Goal: Task Accomplishment & Management: Manage account settings

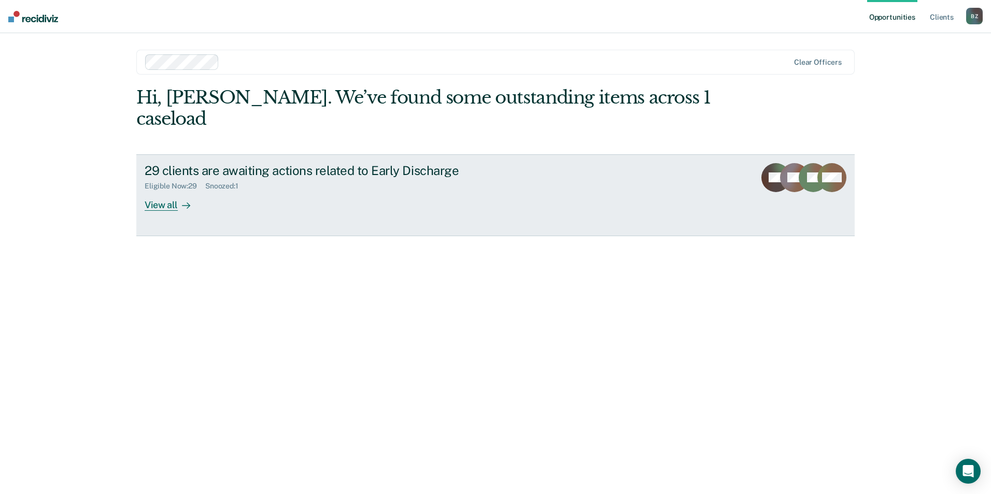
click at [148, 191] on div "View all" at bounding box center [174, 201] width 58 height 20
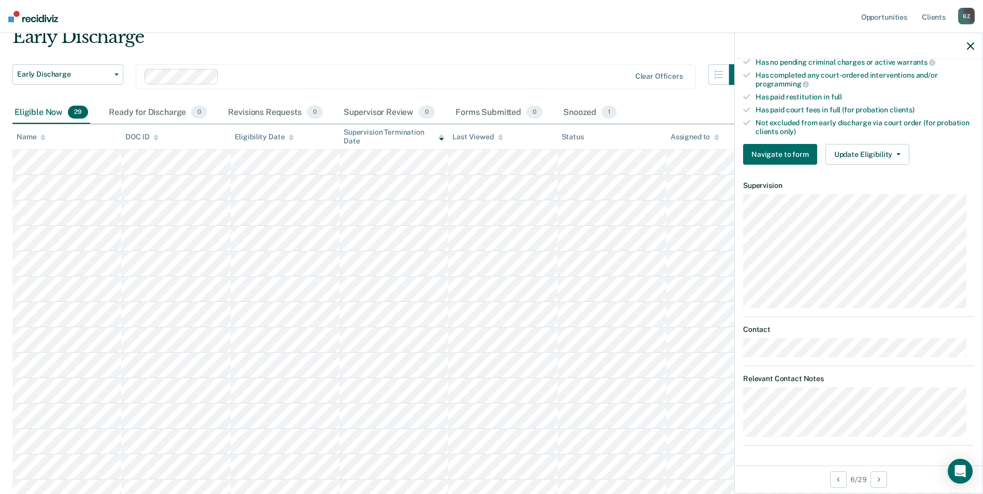
scroll to position [97, 0]
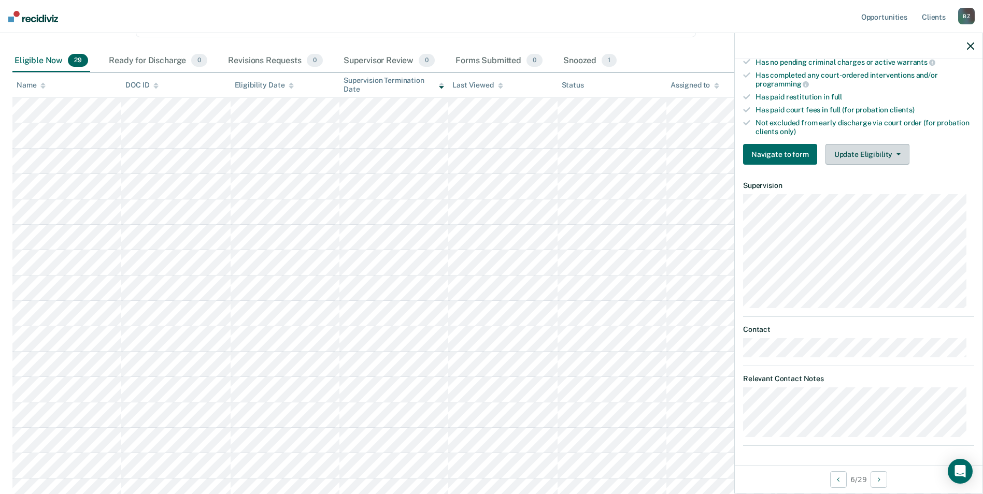
click at [896, 150] on button "Update Eligibility" at bounding box center [867, 154] width 84 height 21
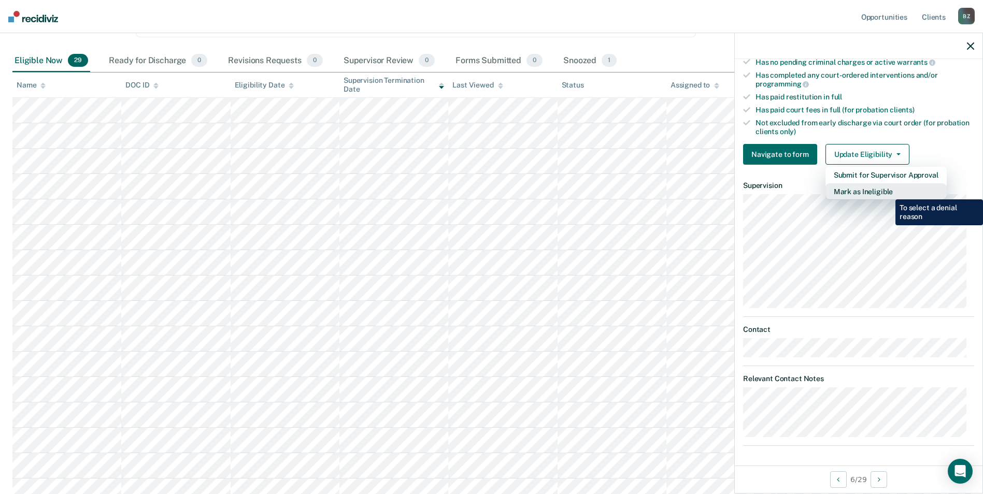
click at [887, 192] on button "Mark as Ineligible" at bounding box center [885, 191] width 121 height 17
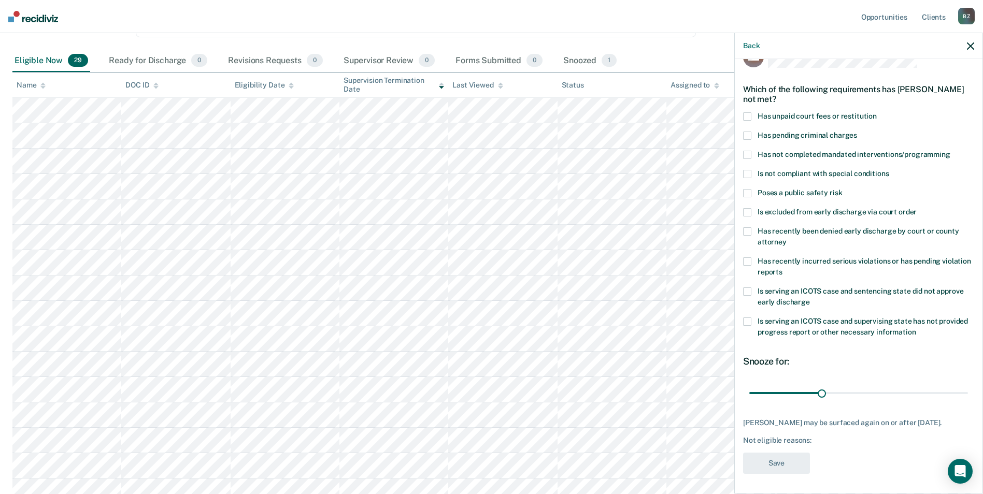
click at [747, 289] on span at bounding box center [747, 292] width 8 height 8
click at [810, 298] on input "Is serving an ICOTS case and sentencing state did not approve early discharge" at bounding box center [810, 298] width 0 height 0
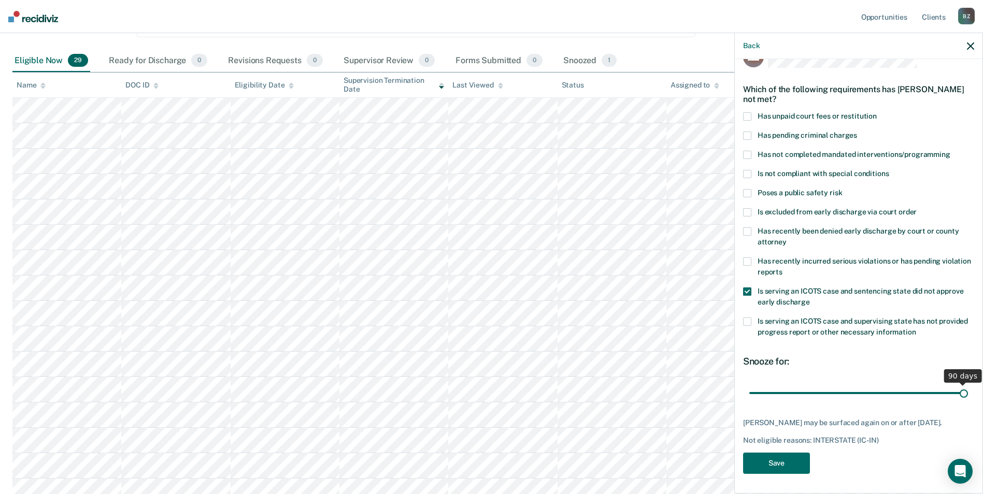
drag, startPoint x: 819, startPoint y: 394, endPoint x: 957, endPoint y: 398, distance: 138.4
type input "90"
click at [957, 398] on input "range" at bounding box center [858, 393] width 219 height 18
click at [775, 461] on button "Save" at bounding box center [776, 462] width 67 height 21
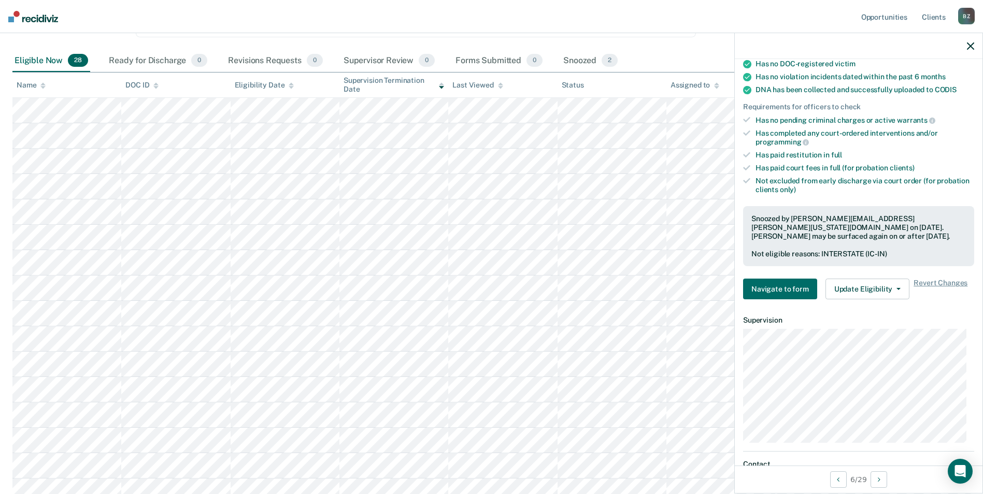
scroll to position [0, 0]
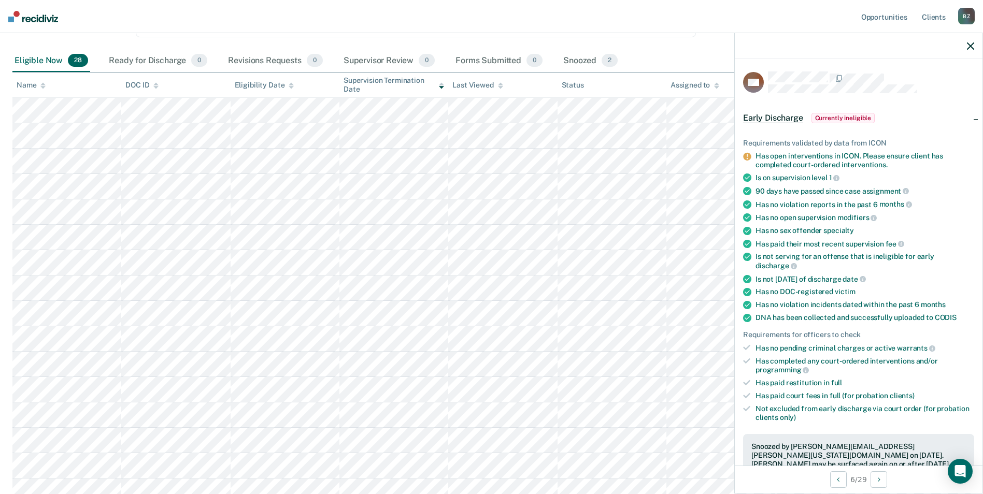
click at [970, 49] on icon "button" at bounding box center [970, 45] width 7 height 7
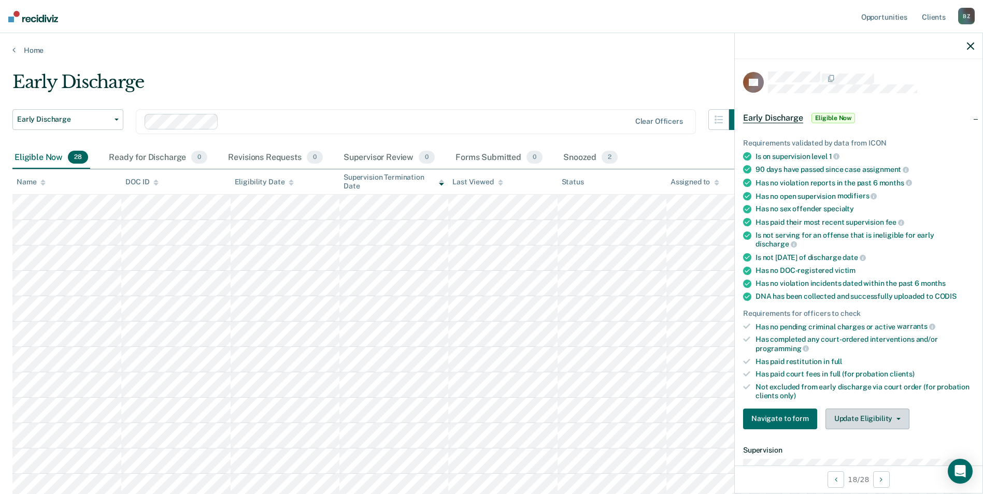
click at [866, 413] on button "Update Eligibility" at bounding box center [867, 419] width 84 height 21
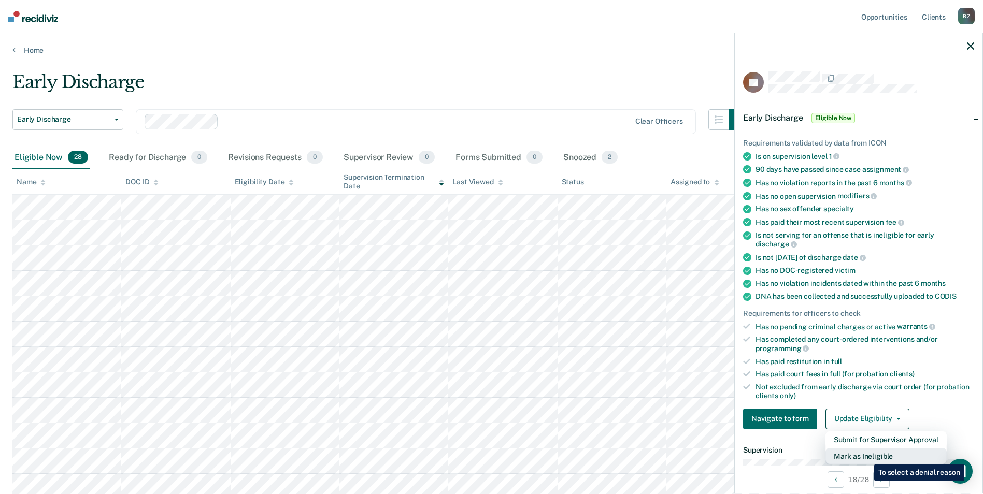
click at [866, 456] on button "Mark as Ineligible" at bounding box center [885, 456] width 121 height 17
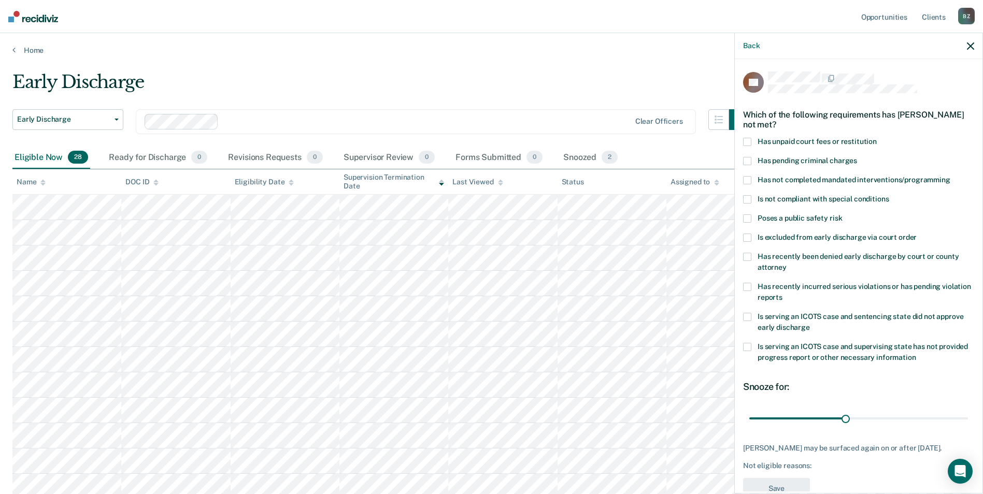
click at [750, 140] on span at bounding box center [747, 142] width 8 height 8
click at [877, 138] on input "Has unpaid court fees or restitution" at bounding box center [877, 138] width 0 height 0
drag, startPoint x: 770, startPoint y: 417, endPoint x: 842, endPoint y: 422, distance: 71.6
type input "160"
click at [842, 422] on input "range" at bounding box center [858, 418] width 219 height 18
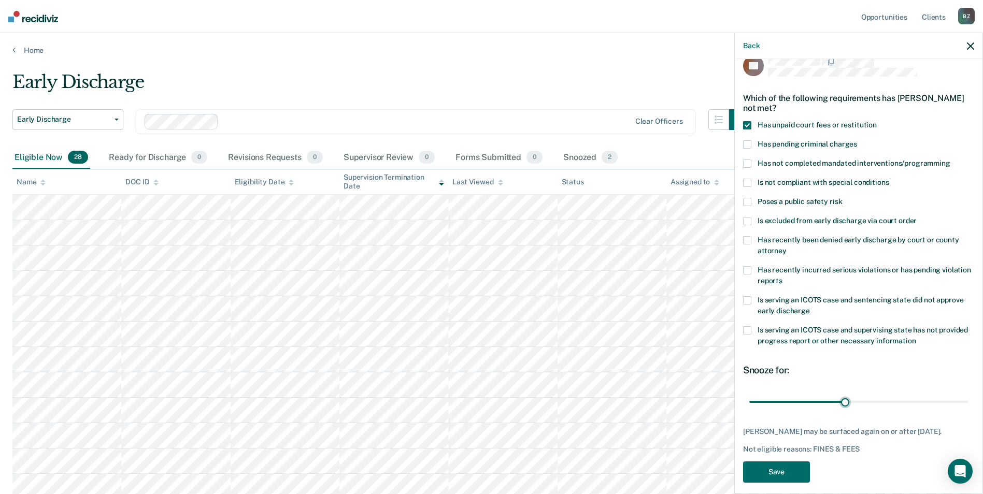
scroll to position [25, 0]
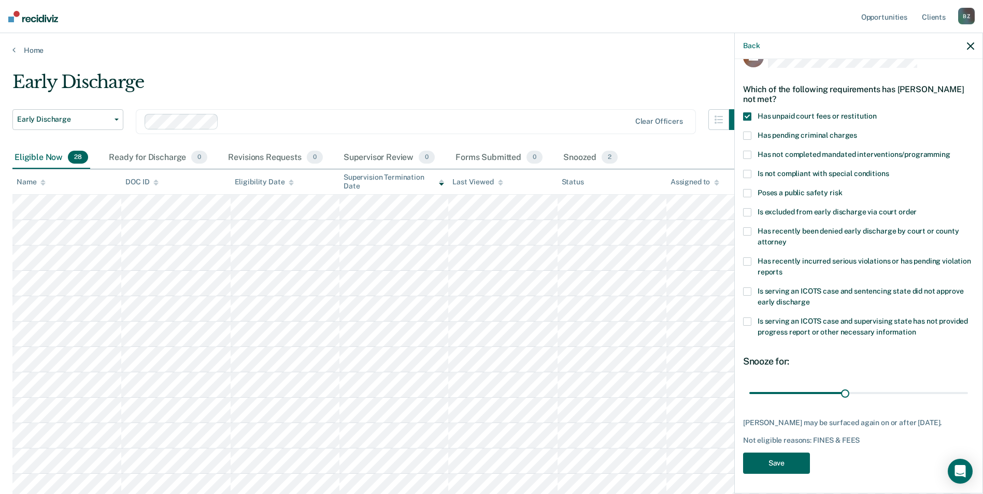
click at [782, 460] on button "Save" at bounding box center [776, 463] width 67 height 21
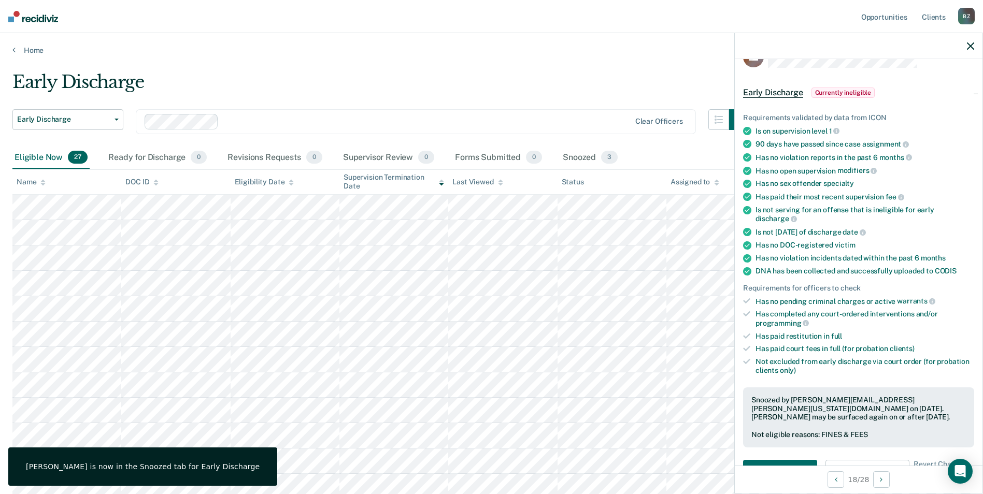
click at [974, 48] on div at bounding box center [859, 46] width 248 height 26
click at [973, 47] on icon "button" at bounding box center [970, 45] width 7 height 7
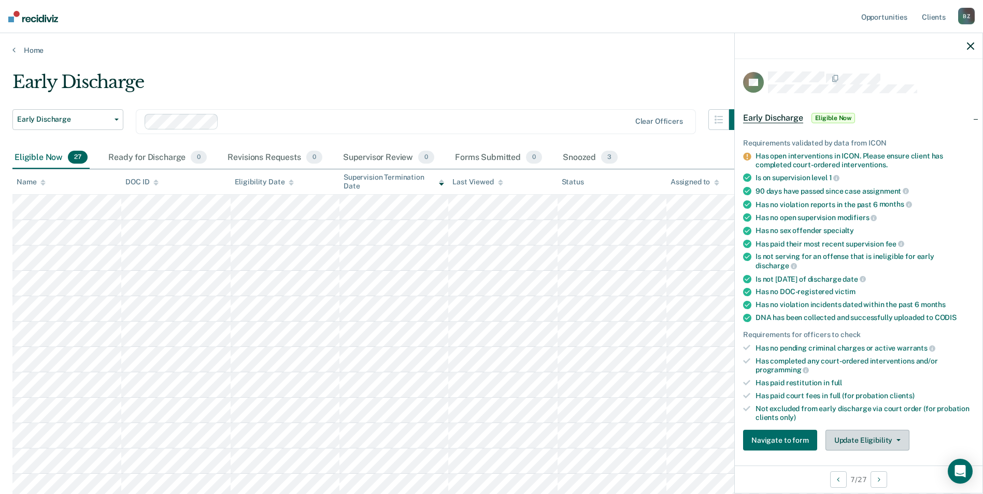
click at [863, 444] on button "Update Eligibility" at bounding box center [867, 440] width 84 height 21
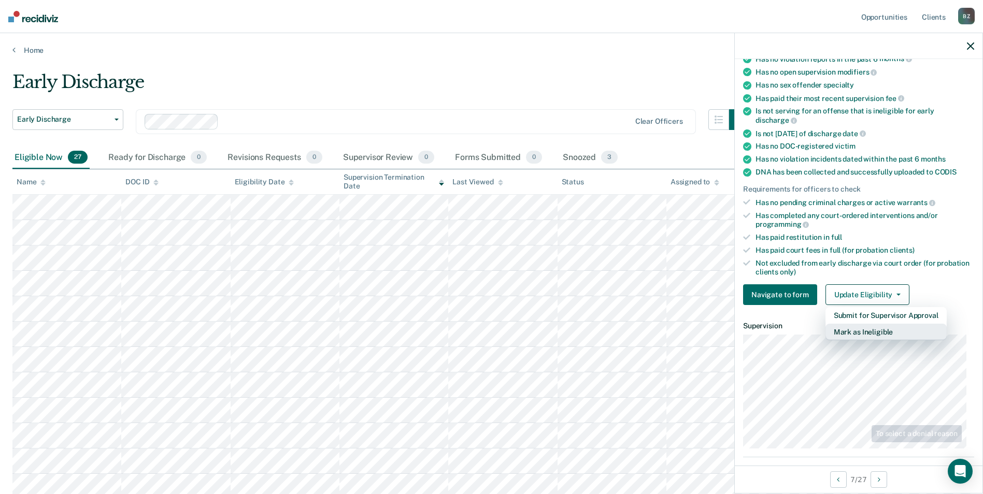
scroll to position [158, 0]
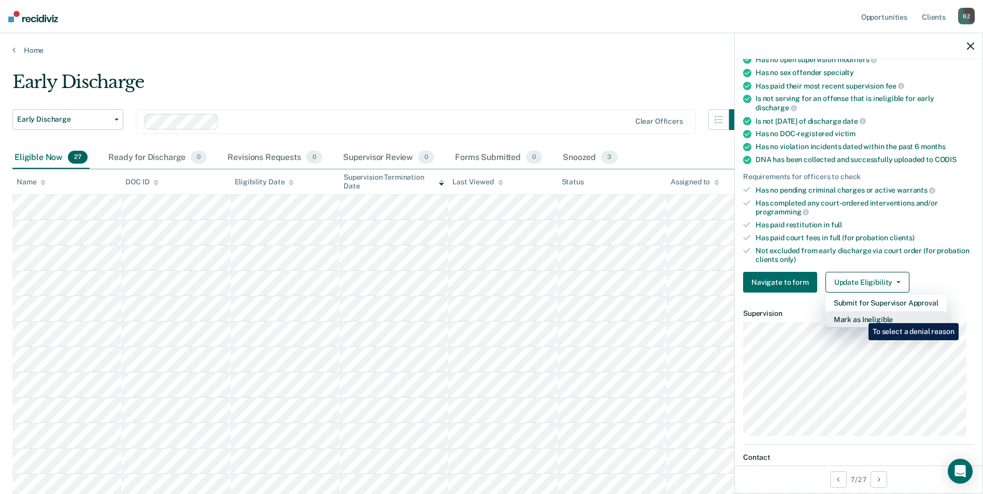
click at [861, 316] on button "Mark as Ineligible" at bounding box center [885, 319] width 121 height 17
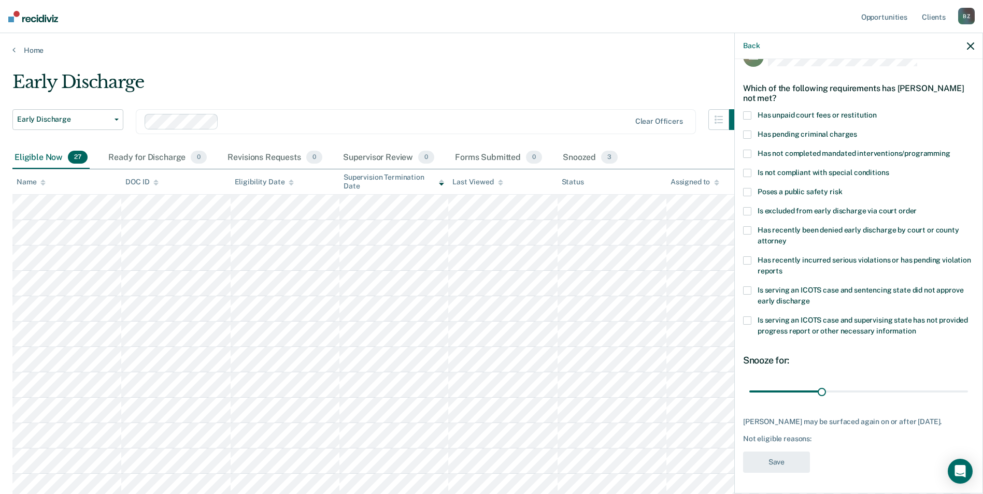
scroll to position [25, 0]
click at [748, 289] on span at bounding box center [747, 292] width 8 height 8
click at [810, 298] on input "Is serving an ICOTS case and sentencing state did not approve early discharge" at bounding box center [810, 298] width 0 height 0
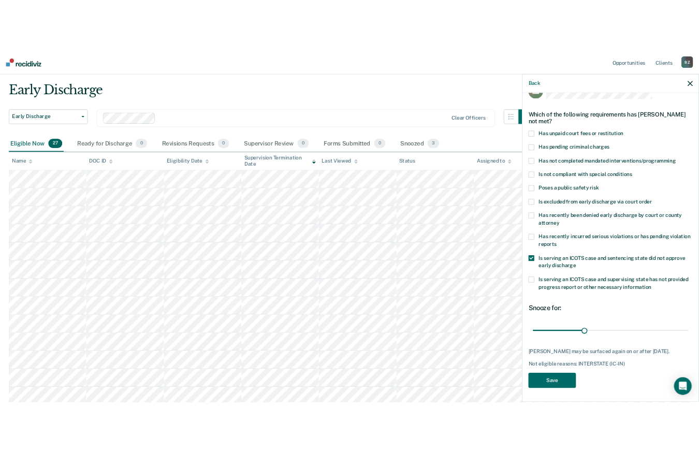
scroll to position [104, 0]
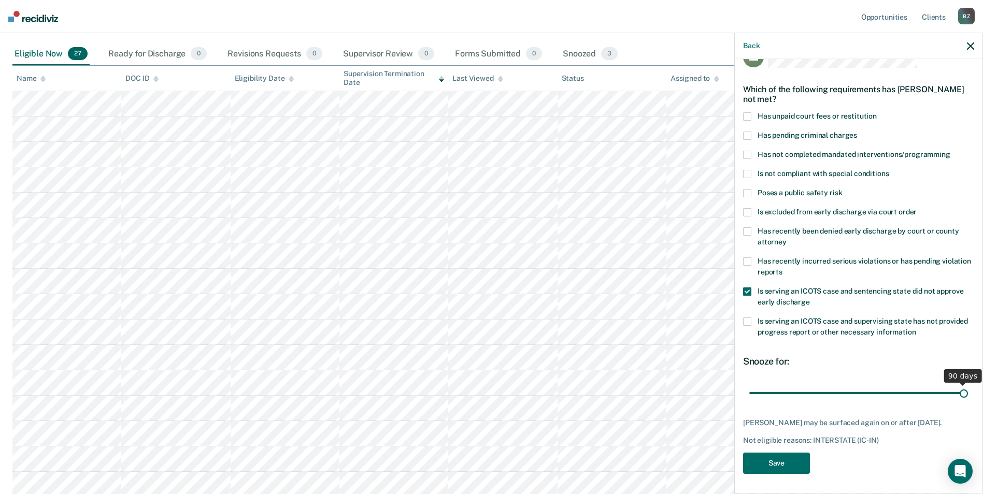
drag, startPoint x: 820, startPoint y: 391, endPoint x: 969, endPoint y: 387, distance: 149.3
type input "90"
click at [968, 387] on input "range" at bounding box center [858, 393] width 219 height 18
click at [780, 461] on button "Save" at bounding box center [776, 463] width 67 height 21
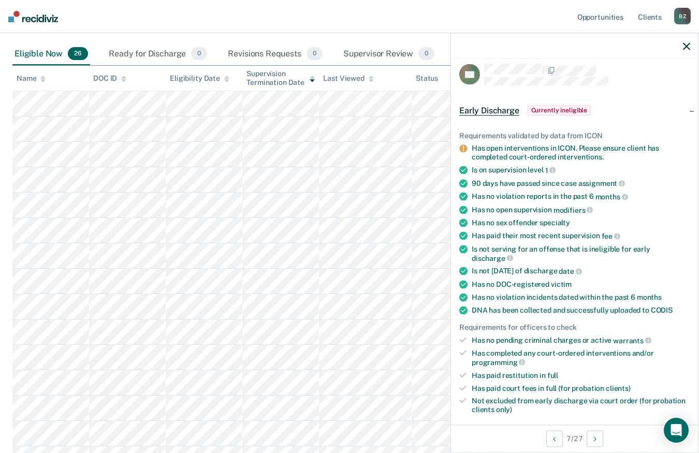
scroll to position [0, 0]
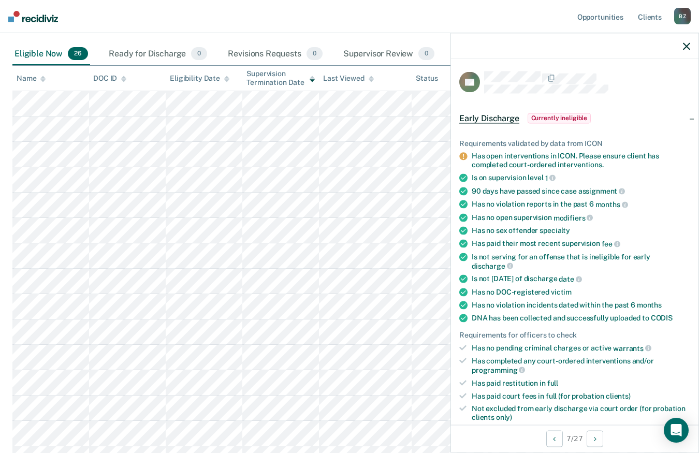
click at [684, 48] on icon "button" at bounding box center [686, 45] width 7 height 7
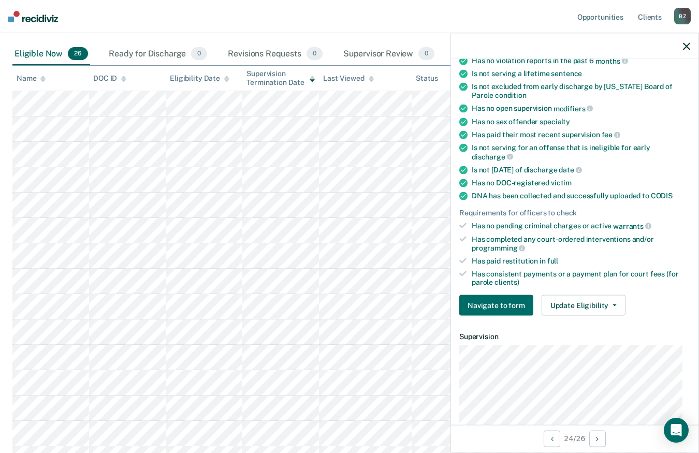
scroll to position [165, 0]
click at [597, 308] on button "Update Eligibility" at bounding box center [584, 306] width 84 height 21
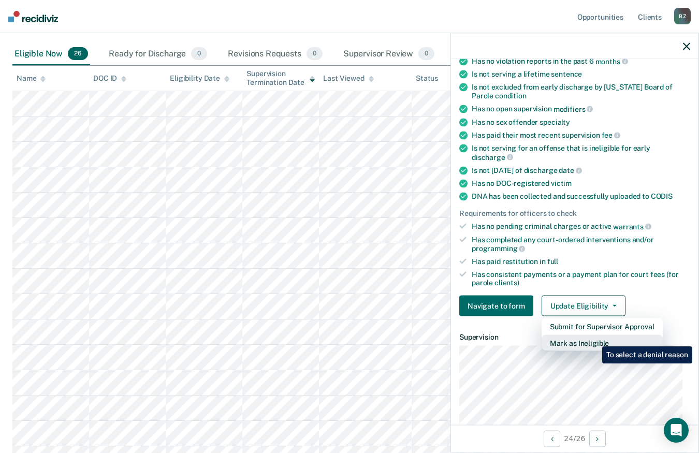
click at [595, 339] on button "Mark as Ineligible" at bounding box center [602, 343] width 121 height 17
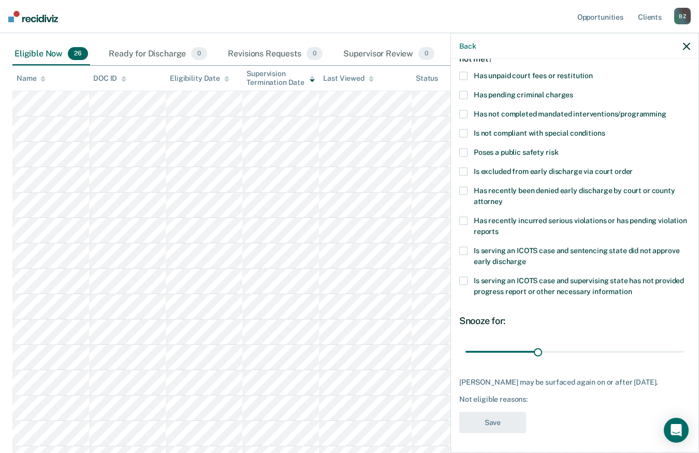
click at [464, 76] on span at bounding box center [464, 75] width 8 height 8
click at [593, 71] on input "Has unpaid court fees or restitution" at bounding box center [593, 71] width 0 height 0
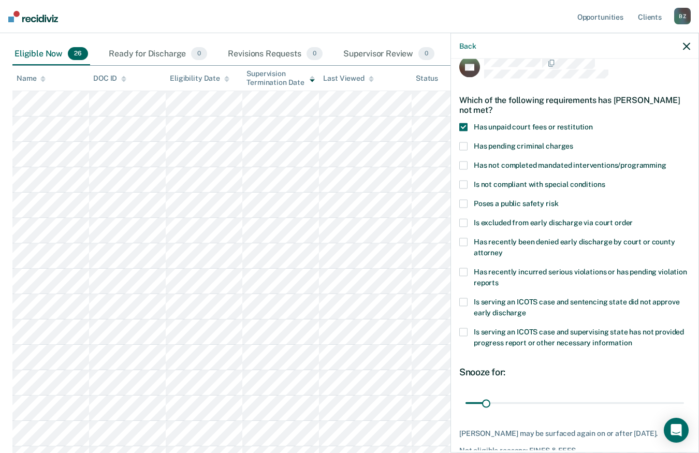
scroll to position [15, 0]
click at [464, 147] on span at bounding box center [464, 146] width 8 height 8
click at [574, 142] on input "Has pending criminal charges" at bounding box center [574, 142] width 0 height 0
click at [464, 147] on span at bounding box center [464, 146] width 8 height 8
click at [574, 142] on input "Has pending criminal charges" at bounding box center [574, 142] width 0 height 0
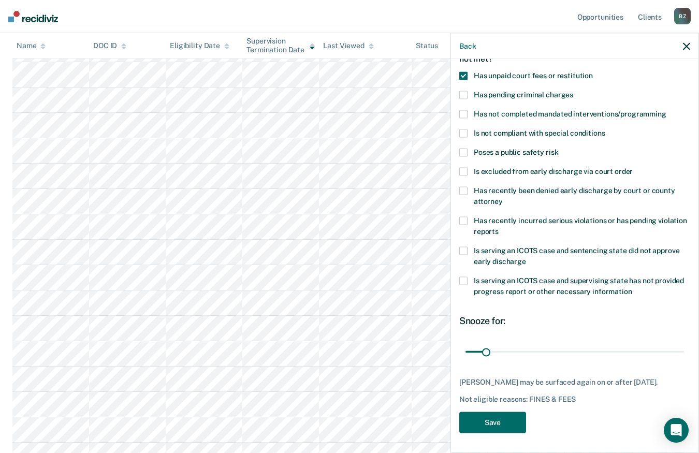
scroll to position [207, 0]
drag, startPoint x: 487, startPoint y: 352, endPoint x: 692, endPoint y: 347, distance: 204.7
click at [684, 347] on input "range" at bounding box center [575, 352] width 219 height 18
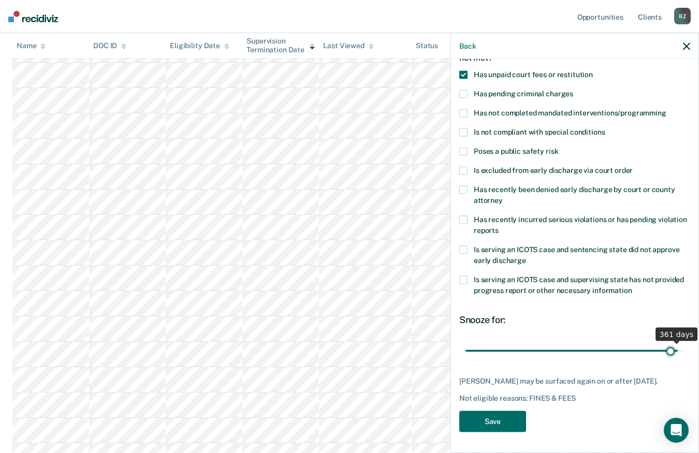
scroll to position [66, 0]
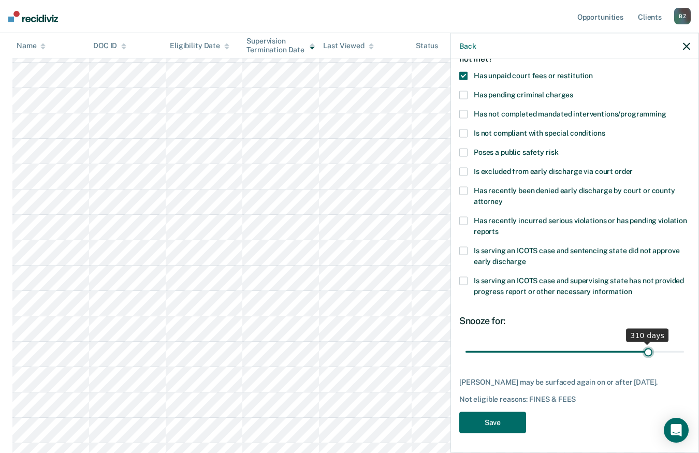
drag, startPoint x: 671, startPoint y: 343, endPoint x: 642, endPoint y: 342, distance: 29.5
type input "310"
click at [642, 343] on input "range" at bounding box center [575, 352] width 219 height 18
click at [509, 418] on button "Save" at bounding box center [493, 422] width 67 height 21
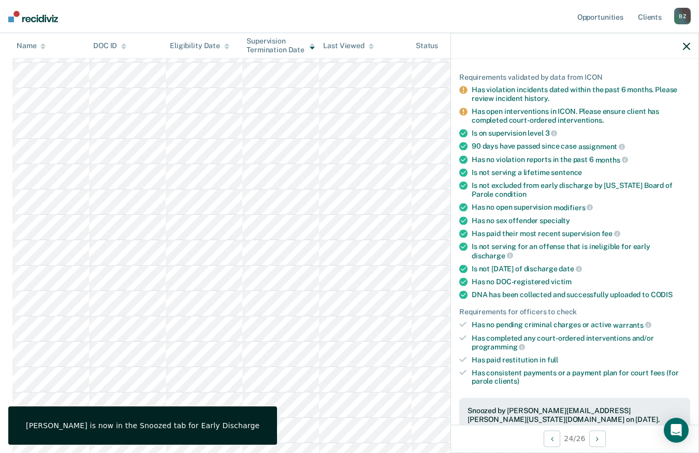
click at [690, 47] on icon "button" at bounding box center [686, 45] width 7 height 7
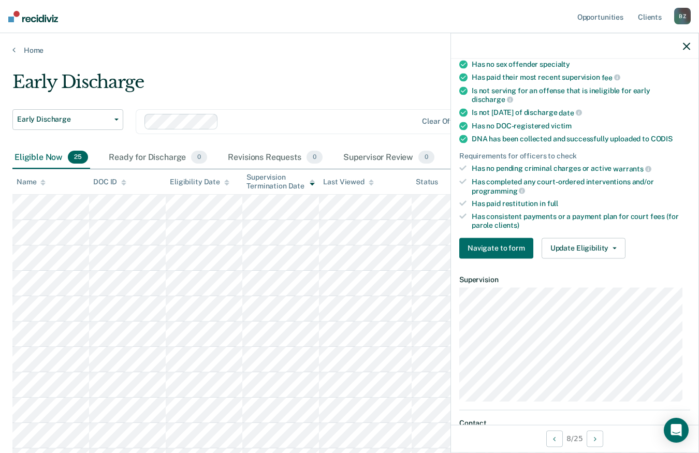
scroll to position [327, 0]
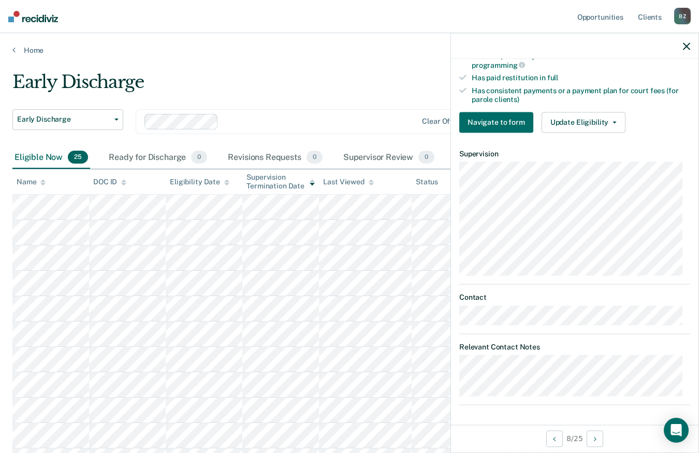
click at [687, 48] on icon "button" at bounding box center [686, 45] width 7 height 7
click at [582, 121] on button "Update Eligibility" at bounding box center [584, 122] width 84 height 21
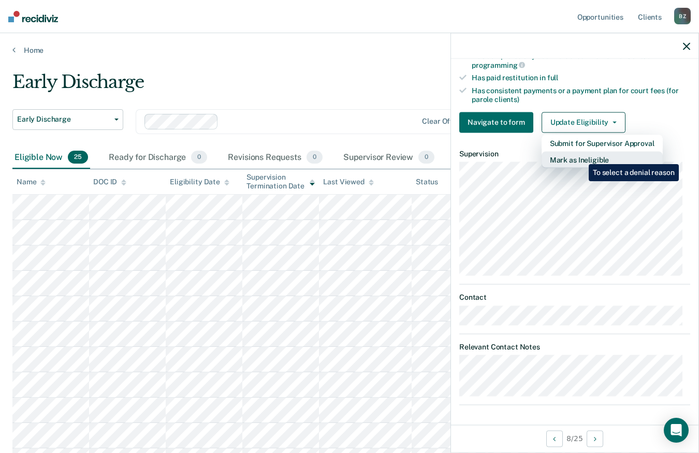
click at [581, 157] on button "Mark as Ineligible" at bounding box center [602, 159] width 121 height 17
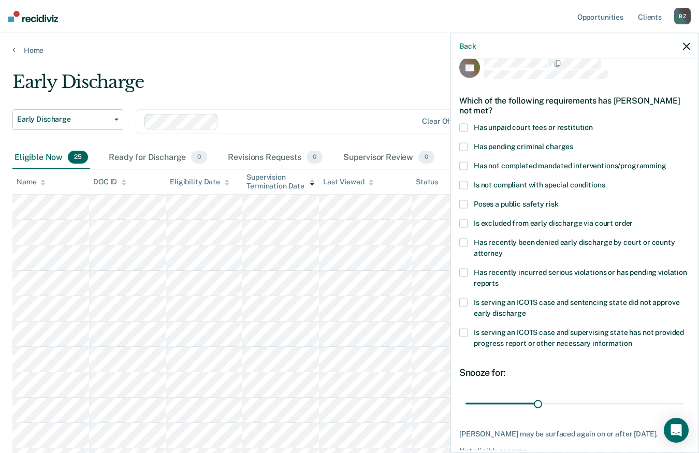
scroll to position [0, 0]
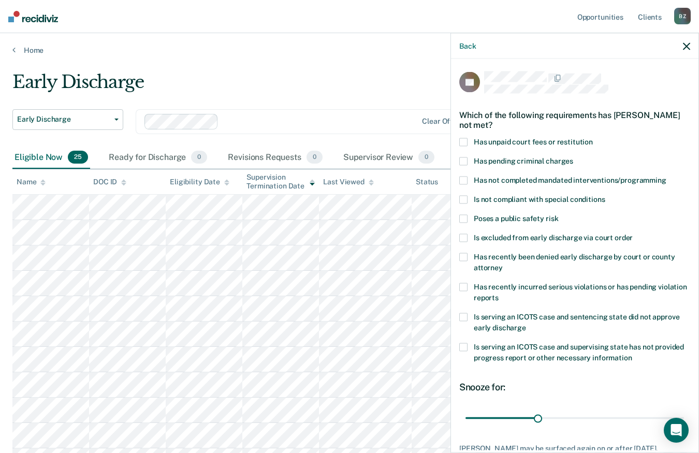
click at [685, 45] on icon "button" at bounding box center [686, 45] width 7 height 7
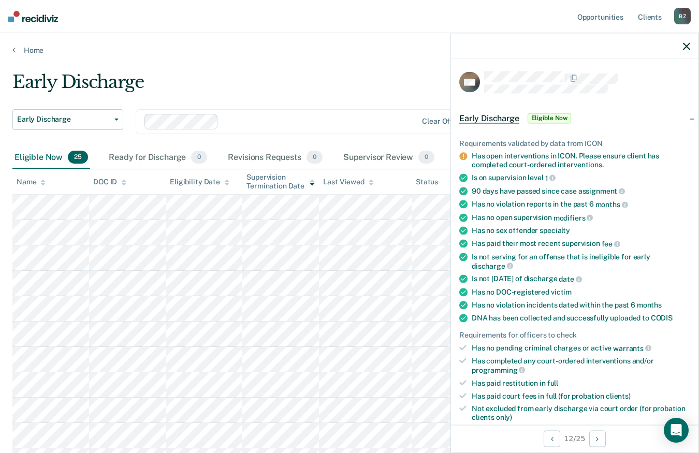
scroll to position [305, 0]
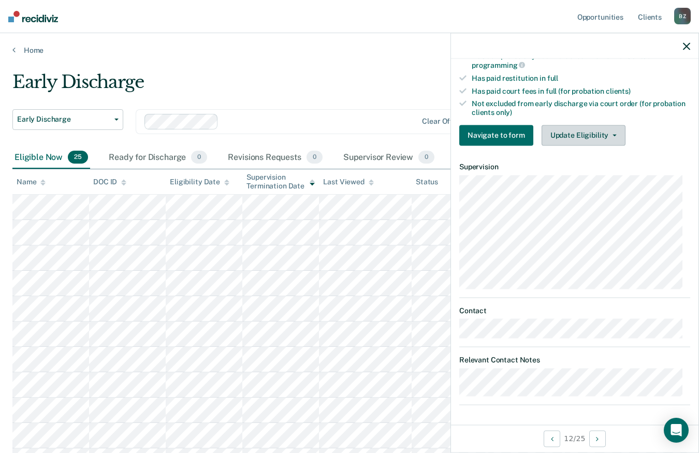
click at [585, 136] on button "Update Eligibility" at bounding box center [584, 135] width 84 height 21
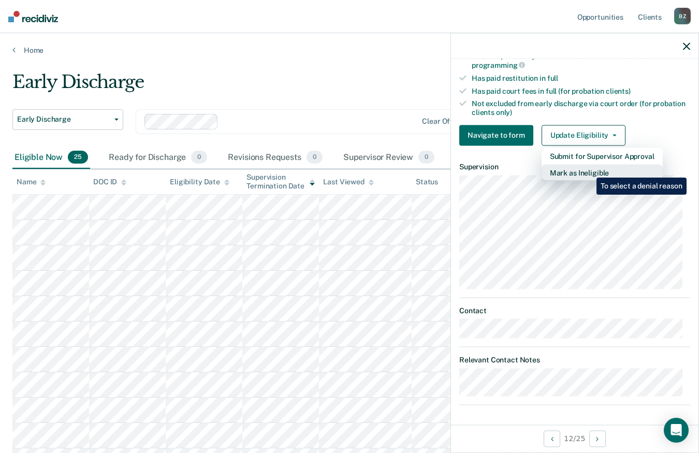
click at [589, 170] on button "Mark as Ineligible" at bounding box center [602, 172] width 121 height 17
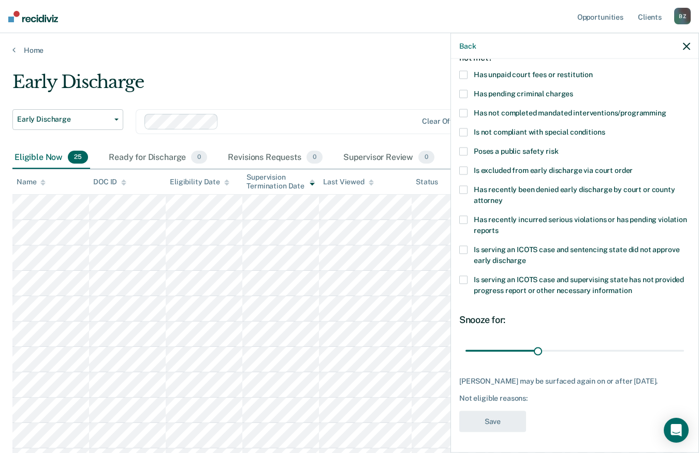
click at [463, 109] on span at bounding box center [464, 113] width 8 height 8
click at [667, 109] on input "Has not completed mandated interventions/programming" at bounding box center [667, 109] width 0 height 0
click at [463, 70] on span at bounding box center [464, 74] width 8 height 8
click at [593, 70] on input "Has unpaid court fees or restitution" at bounding box center [593, 70] width 0 height 0
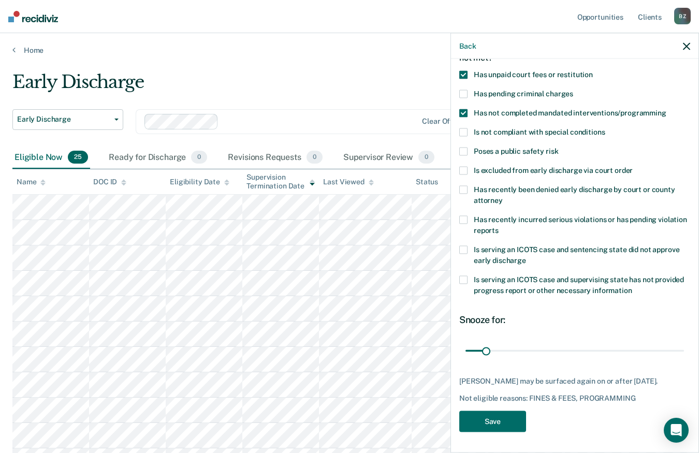
click at [463, 128] on span at bounding box center [464, 132] width 8 height 8
click at [605, 128] on input "Is not compliant with special conditions" at bounding box center [605, 128] width 0 height 0
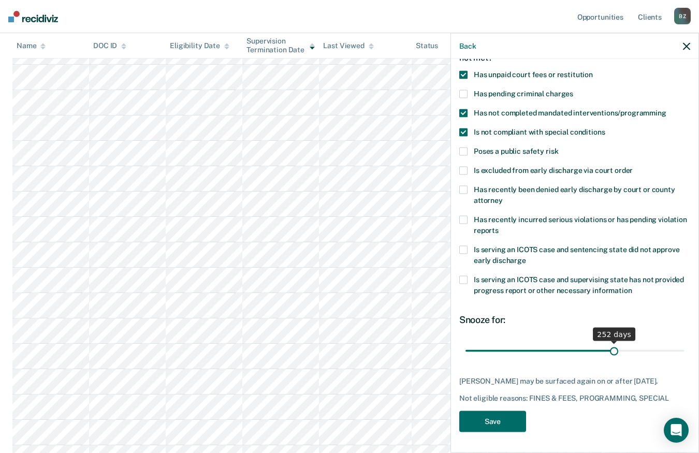
scroll to position [66, 0]
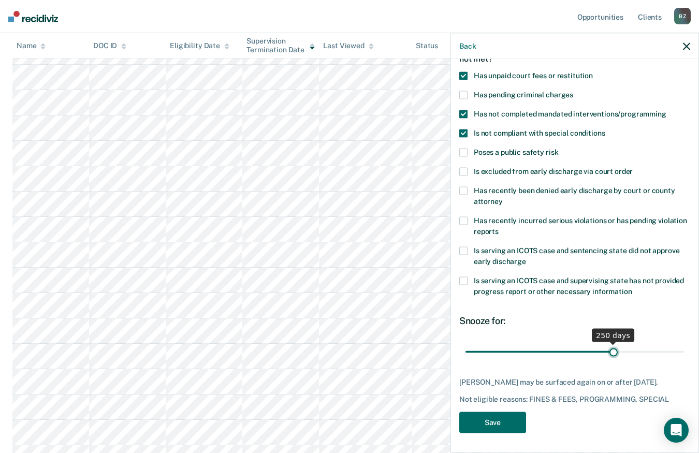
drag, startPoint x: 488, startPoint y: 343, endPoint x: 609, endPoint y: 342, distance: 121.2
type input "250"
click at [609, 343] on input "range" at bounding box center [575, 352] width 219 height 18
click at [506, 415] on button "Save" at bounding box center [493, 422] width 67 height 21
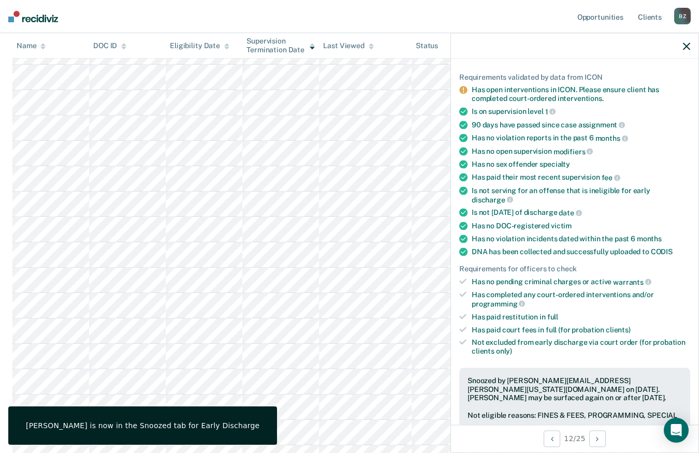
click at [684, 48] on icon "button" at bounding box center [686, 45] width 7 height 7
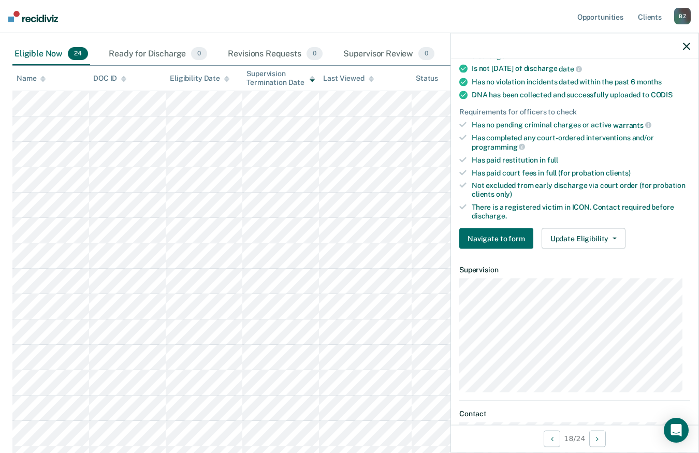
scroll to position [259, 0]
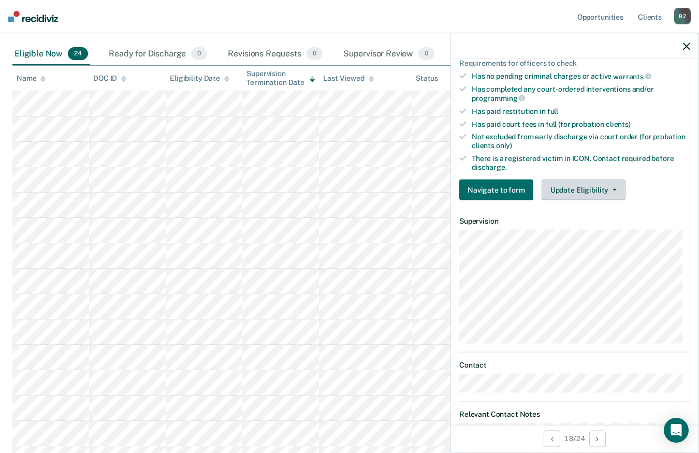
click at [566, 189] on button "Update Eligibility" at bounding box center [584, 190] width 84 height 21
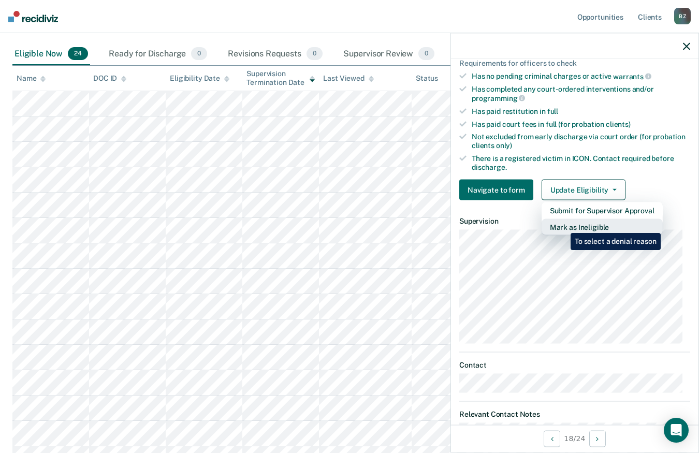
click at [563, 225] on button "Mark as Ineligible" at bounding box center [602, 227] width 121 height 17
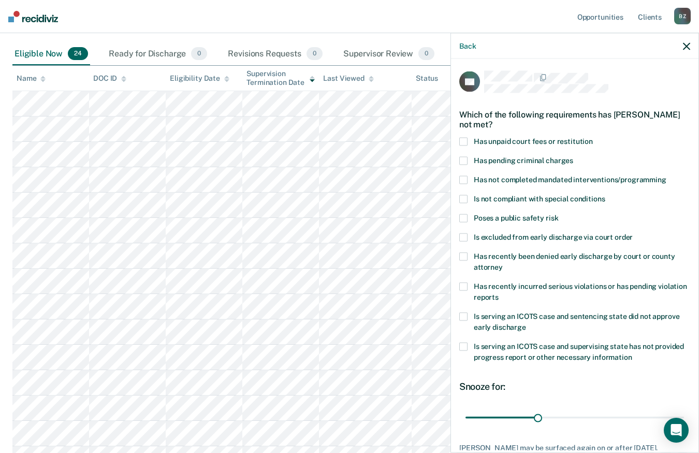
scroll to position [0, 0]
click at [685, 48] on icon "button" at bounding box center [686, 45] width 7 height 7
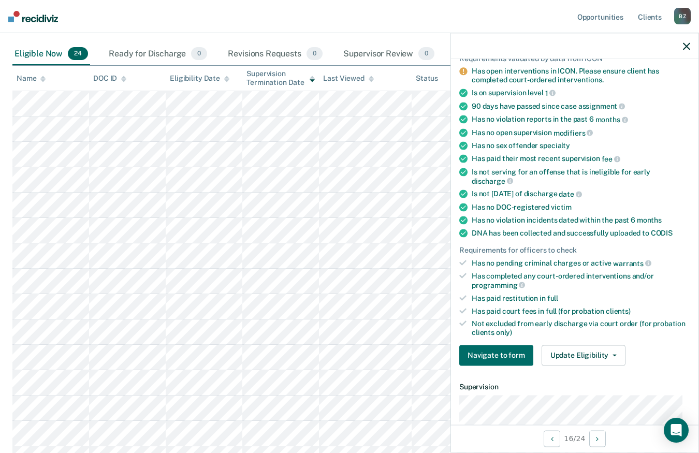
scroll to position [305, 0]
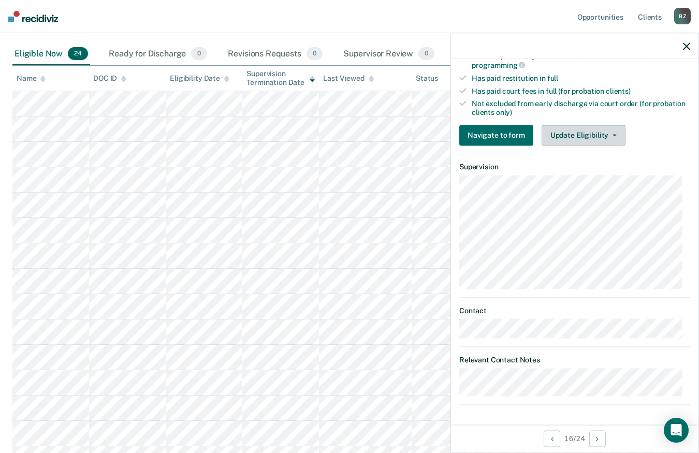
click at [583, 133] on button "Update Eligibility" at bounding box center [584, 135] width 84 height 21
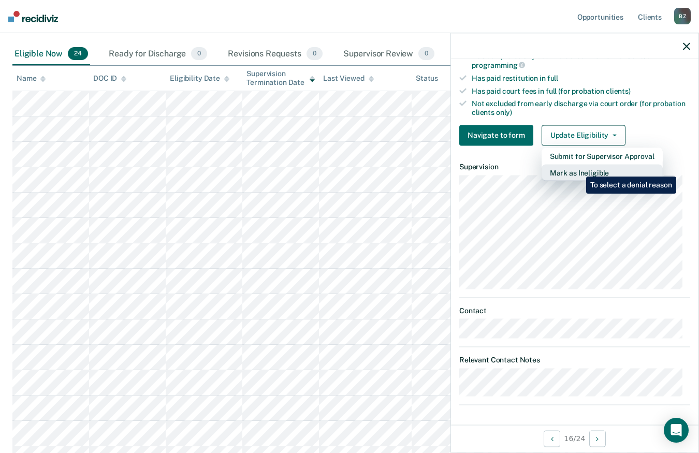
click at [579, 169] on button "Mark as Ineligible" at bounding box center [602, 172] width 121 height 17
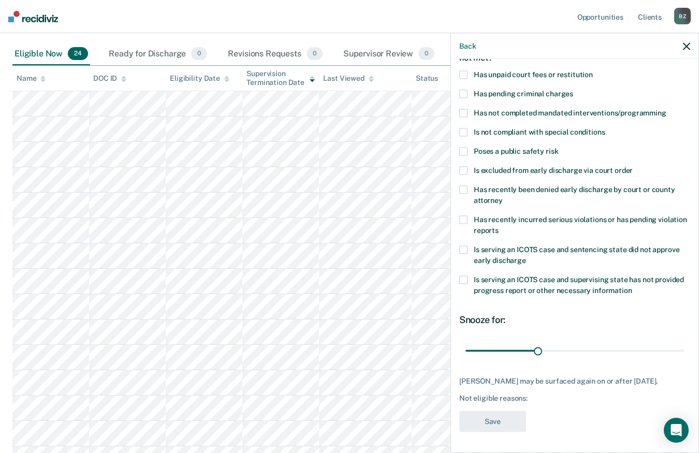
scroll to position [23, 0]
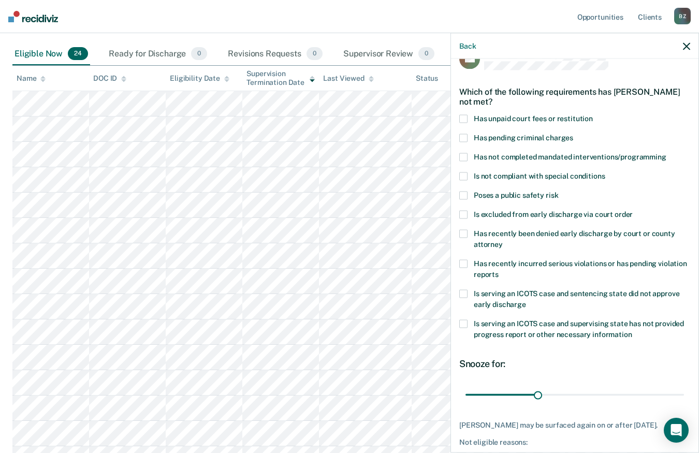
click at [465, 117] on span at bounding box center [464, 118] width 8 height 8
click at [593, 114] on input "Has unpaid court fees or restitution" at bounding box center [593, 114] width 0 height 0
click at [464, 136] on span at bounding box center [464, 138] width 8 height 8
click at [574, 134] on input "Has pending criminal charges" at bounding box center [574, 134] width 0 height 0
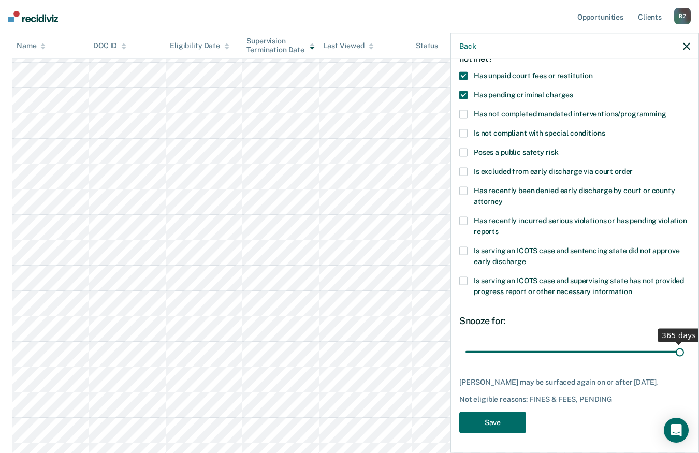
scroll to position [75, 0]
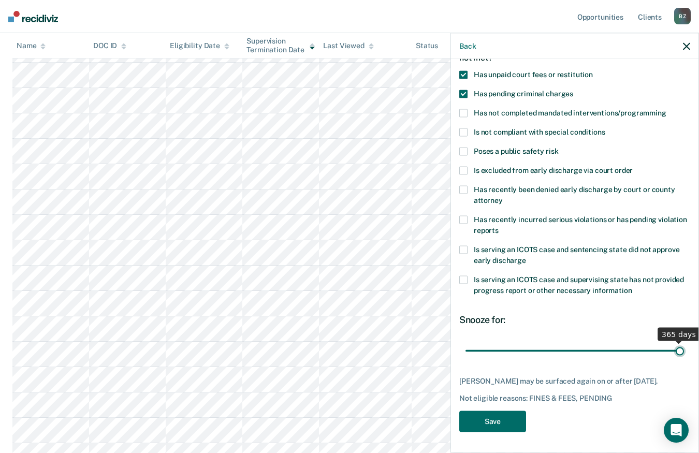
drag, startPoint x: 486, startPoint y: 340, endPoint x: 687, endPoint y: 352, distance: 201.9
type input "365"
click at [684, 352] on input "range" at bounding box center [575, 351] width 219 height 18
click at [505, 418] on button "Save" at bounding box center [493, 421] width 67 height 21
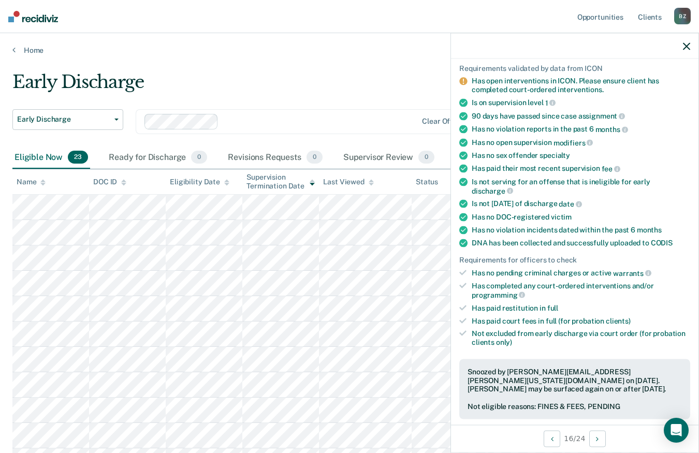
click at [684, 48] on icon "button" at bounding box center [686, 45] width 7 height 7
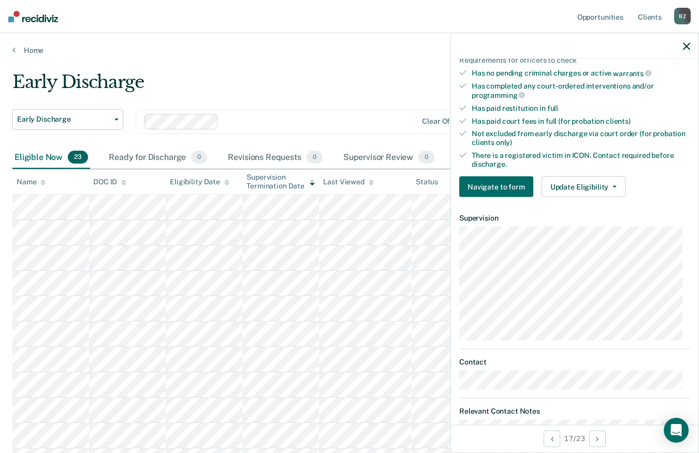
scroll to position [259, 0]
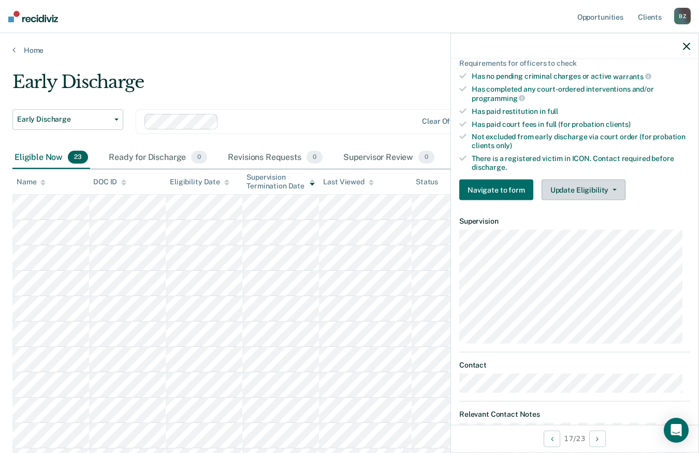
click at [590, 185] on button "Update Eligibility" at bounding box center [584, 190] width 84 height 21
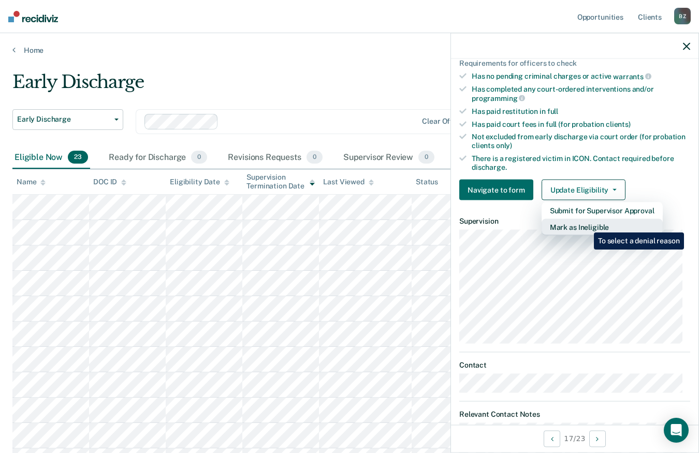
click at [586, 225] on button "Mark as Ineligible" at bounding box center [602, 227] width 121 height 17
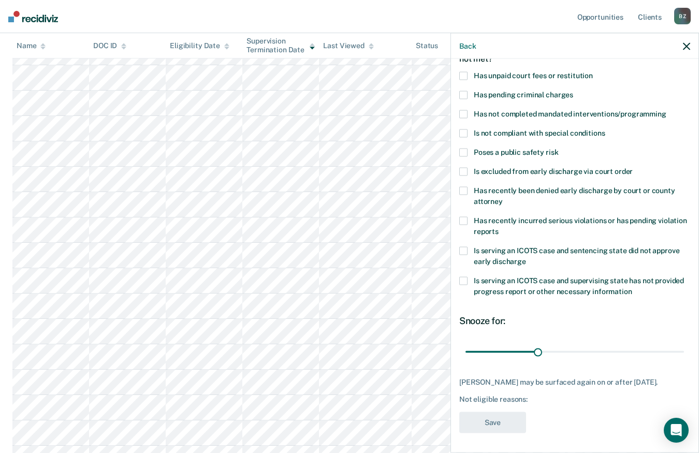
scroll to position [155, 0]
click at [537, 352] on input "range" at bounding box center [575, 352] width 219 height 18
drag, startPoint x: 536, startPoint y: 349, endPoint x: 679, endPoint y: 351, distance: 143.5
click at [679, 351] on input "range" at bounding box center [575, 352] width 219 height 18
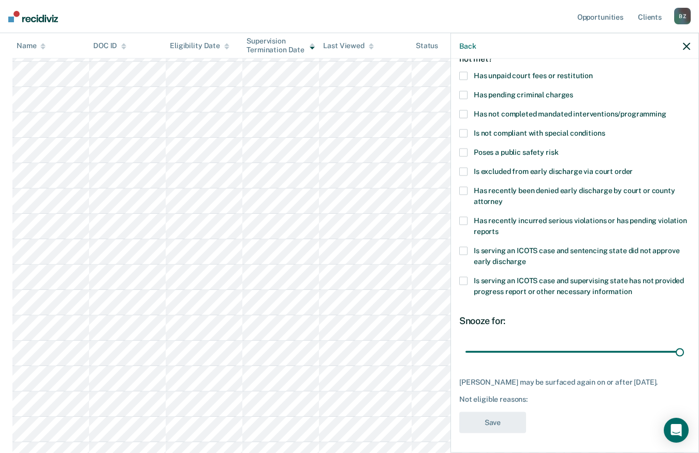
click at [463, 74] on span at bounding box center [464, 75] width 8 height 8
click at [593, 71] on input "Has unpaid court fees or restitution" at bounding box center [593, 71] width 0 height 0
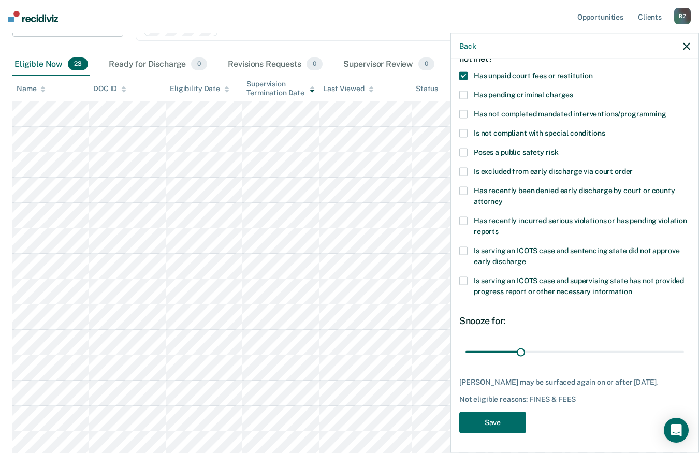
scroll to position [89, 0]
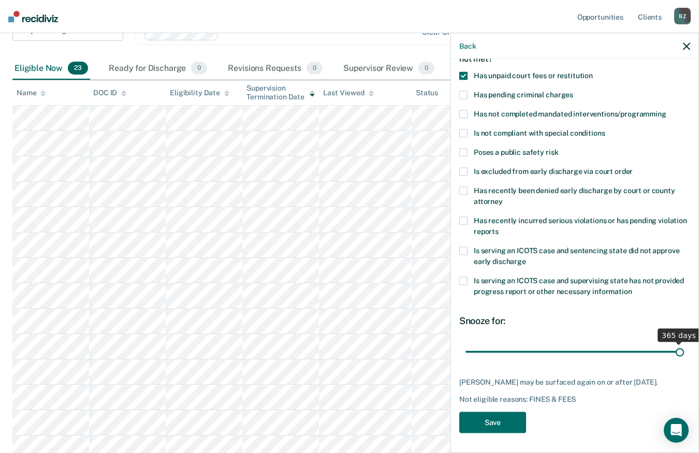
drag, startPoint x: 522, startPoint y: 352, endPoint x: 687, endPoint y: 350, distance: 165.3
click at [684, 350] on input "range" at bounding box center [575, 352] width 219 height 18
drag, startPoint x: 671, startPoint y: 350, endPoint x: 645, endPoint y: 357, distance: 27.4
type input "316"
click at [645, 357] on input "range" at bounding box center [575, 352] width 219 height 18
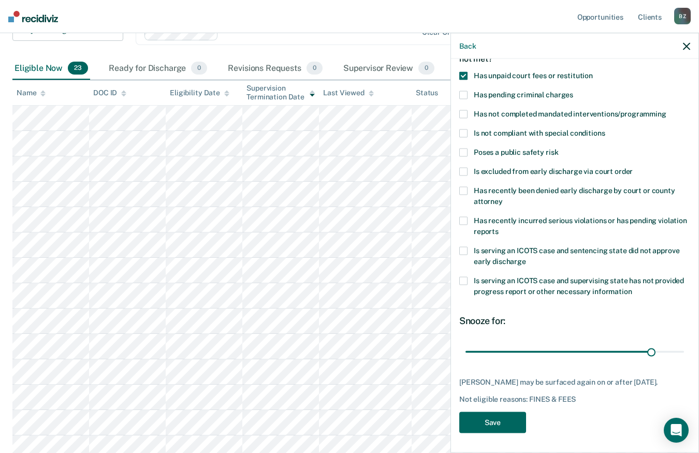
click at [496, 420] on button "Save" at bounding box center [493, 422] width 67 height 21
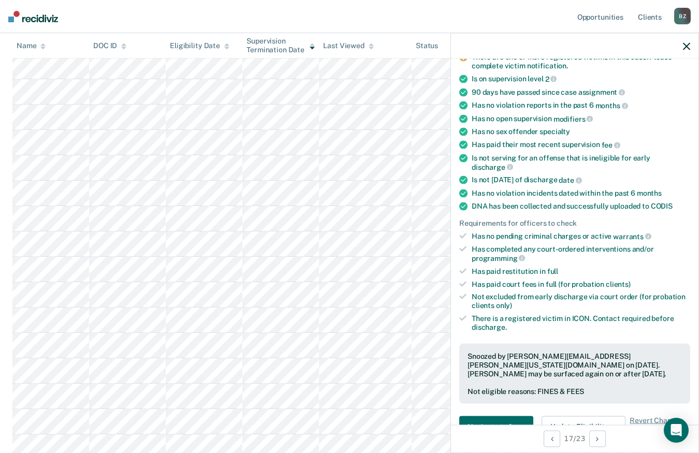
scroll to position [274, 0]
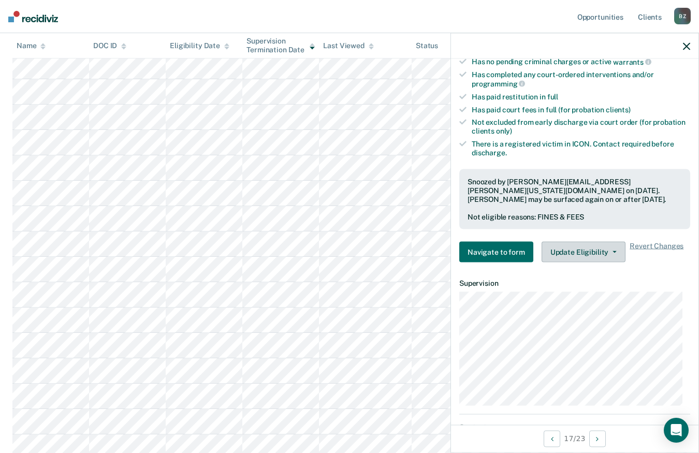
click at [593, 242] on button "Update Eligibility" at bounding box center [584, 252] width 84 height 21
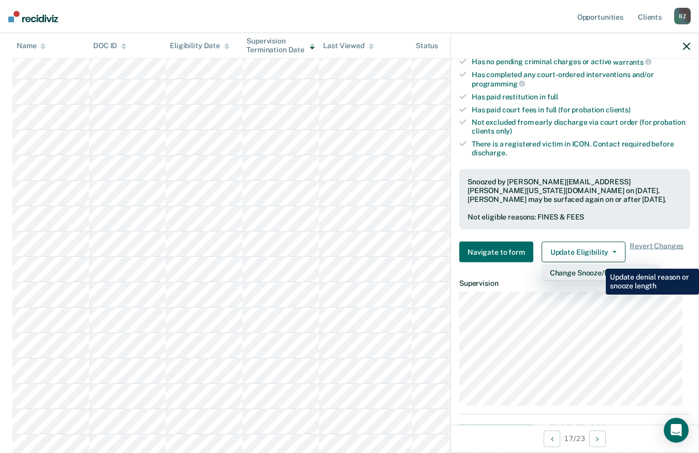
click at [598, 265] on button "Change Snooze/Denial Reason" at bounding box center [601, 273] width 119 height 17
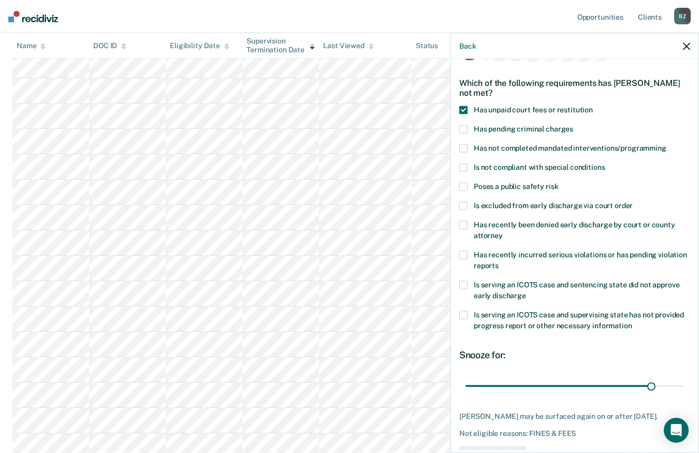
scroll to position [15, 0]
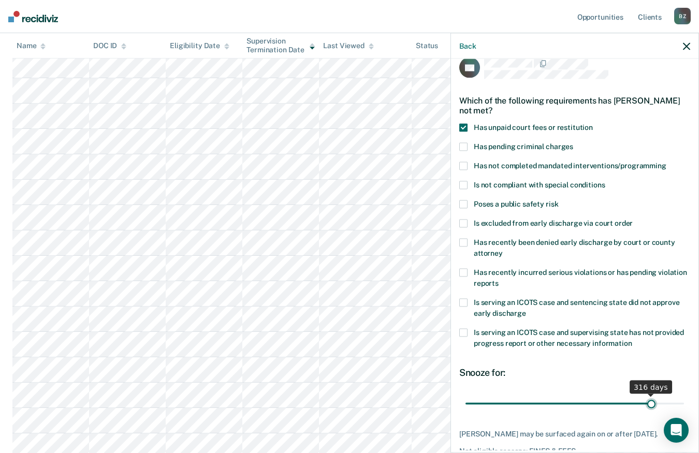
click at [644, 404] on input "range" at bounding box center [575, 404] width 219 height 18
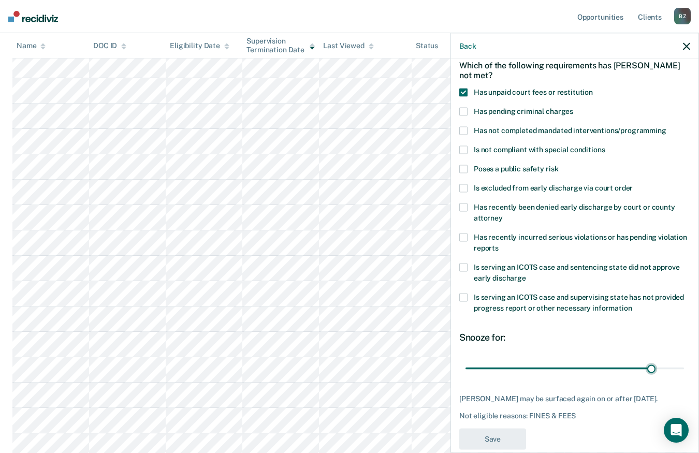
scroll to position [66, 0]
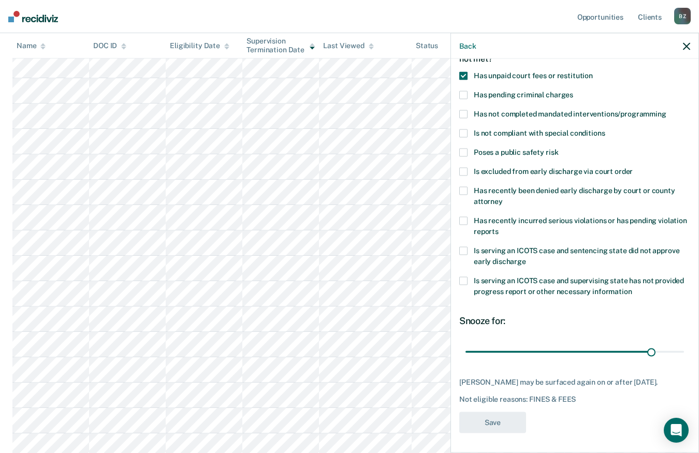
click at [557, 309] on div "AE Which of the following requirements has Anthony Ell not met? Has unpaid cour…" at bounding box center [575, 222] width 231 height 434
click at [555, 415] on div "AE Which of the following requirements has Anthony Ell not met? Has unpaid cour…" at bounding box center [575, 222] width 231 height 434
click at [690, 42] on icon "button" at bounding box center [686, 45] width 7 height 7
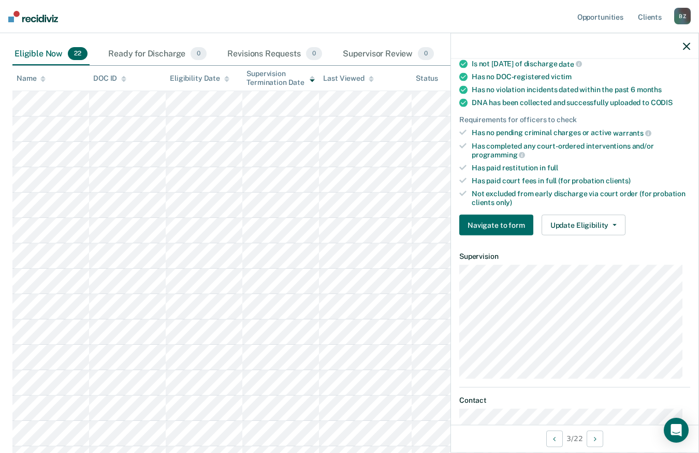
scroll to position [207, 0]
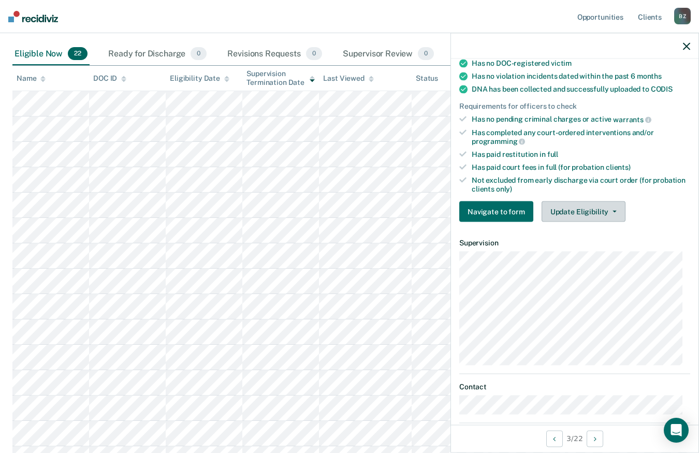
click at [606, 205] on button "Update Eligibility" at bounding box center [584, 212] width 84 height 21
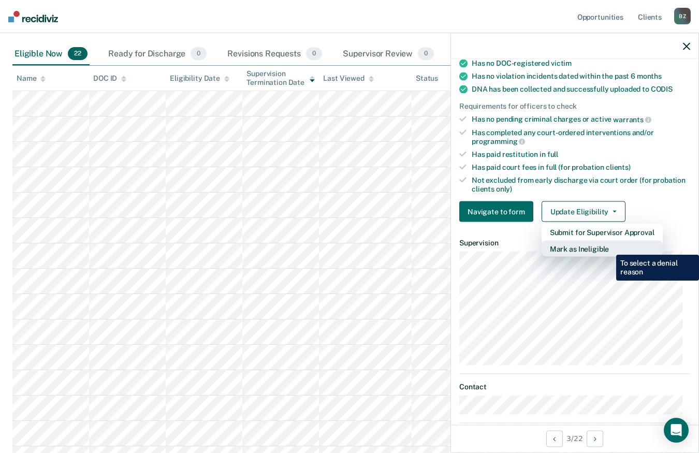
click at [609, 248] on button "Mark as Ineligible" at bounding box center [602, 249] width 121 height 17
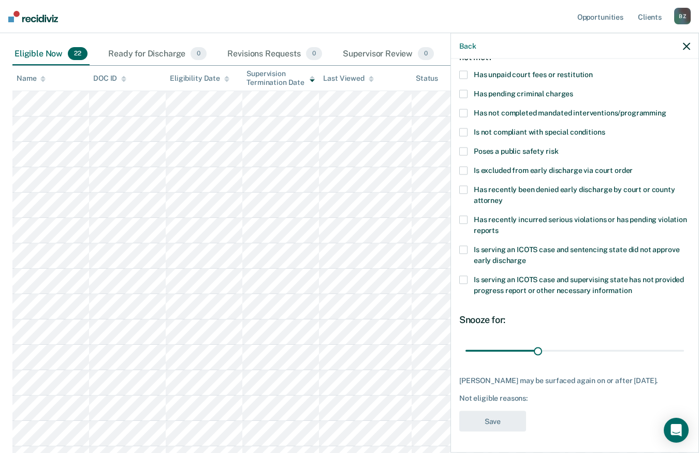
scroll to position [66, 0]
click at [464, 74] on span at bounding box center [464, 75] width 8 height 8
click at [593, 71] on input "Has unpaid court fees or restitution" at bounding box center [593, 71] width 0 height 0
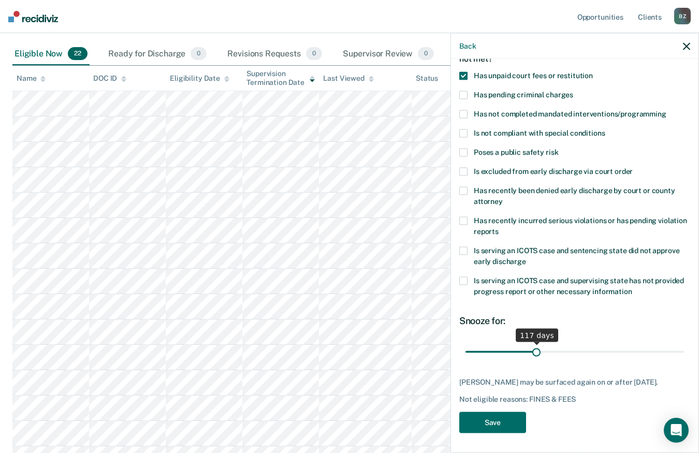
drag, startPoint x: 485, startPoint y: 352, endPoint x: 535, endPoint y: 354, distance: 49.8
type input "117"
click at [535, 354] on input "range" at bounding box center [575, 352] width 219 height 18
click at [512, 417] on button "Save" at bounding box center [493, 422] width 67 height 21
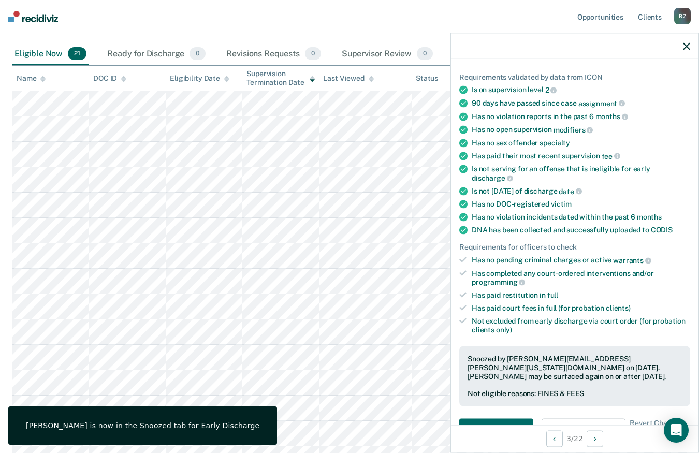
click at [684, 47] on icon "button" at bounding box center [686, 45] width 7 height 7
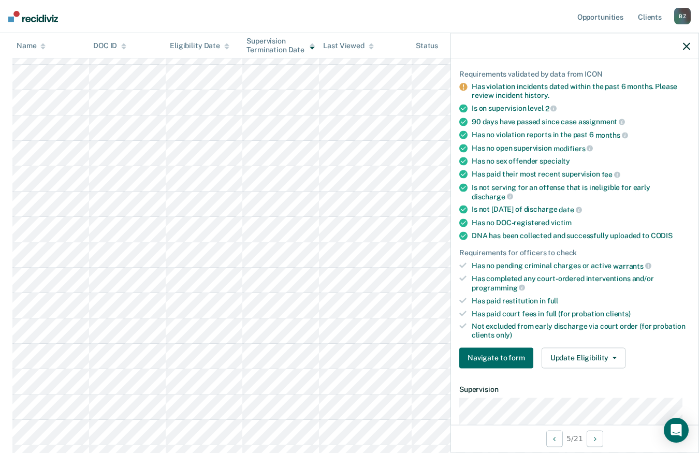
scroll to position [207, 0]
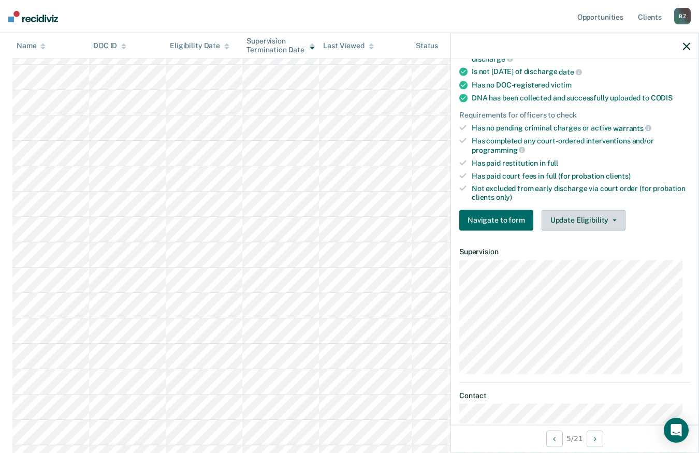
click at [580, 215] on button "Update Eligibility" at bounding box center [584, 220] width 84 height 21
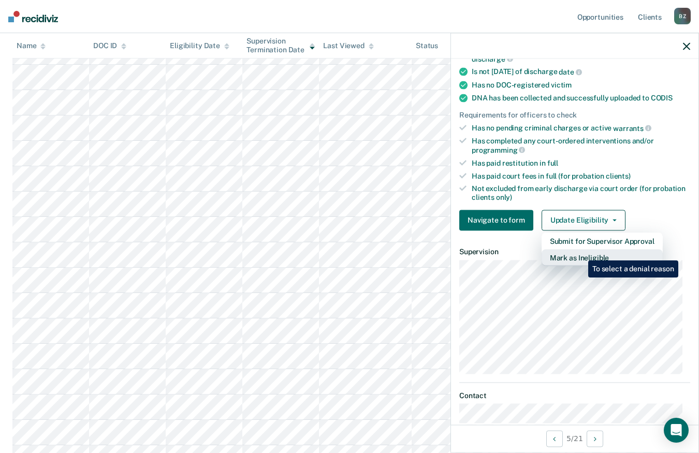
click at [581, 253] on button "Mark as Ineligible" at bounding box center [602, 257] width 121 height 17
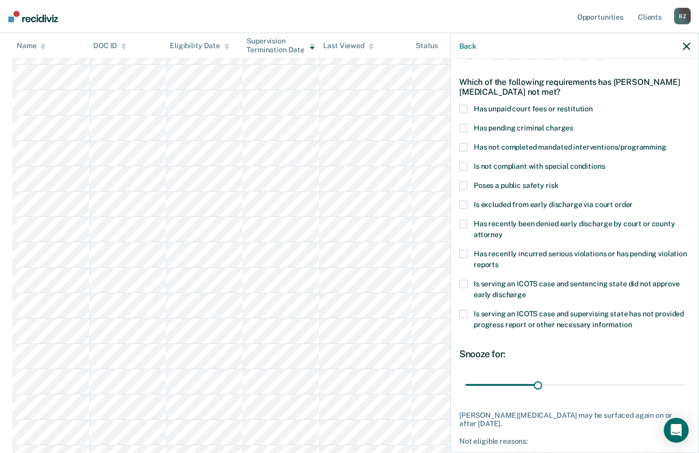
scroll to position [15, 0]
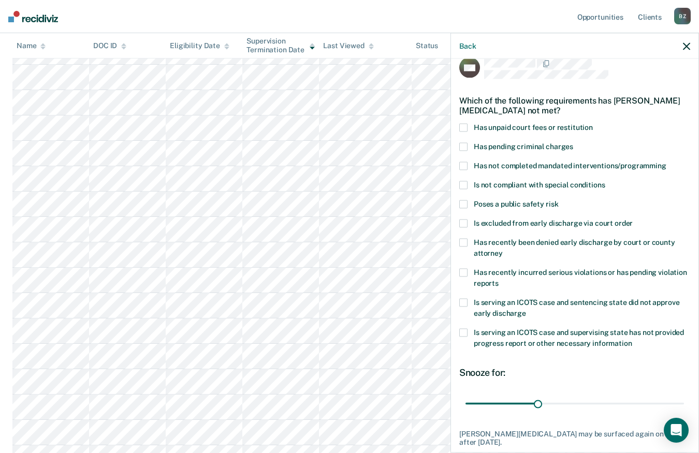
click at [464, 126] on span at bounding box center [464, 127] width 8 height 8
click at [593, 123] on input "Has unpaid court fees or restitution" at bounding box center [593, 123] width 0 height 0
click at [463, 165] on span at bounding box center [464, 166] width 8 height 8
click at [667, 162] on input "Has not completed mandated interventions/programming" at bounding box center [667, 162] width 0 height 0
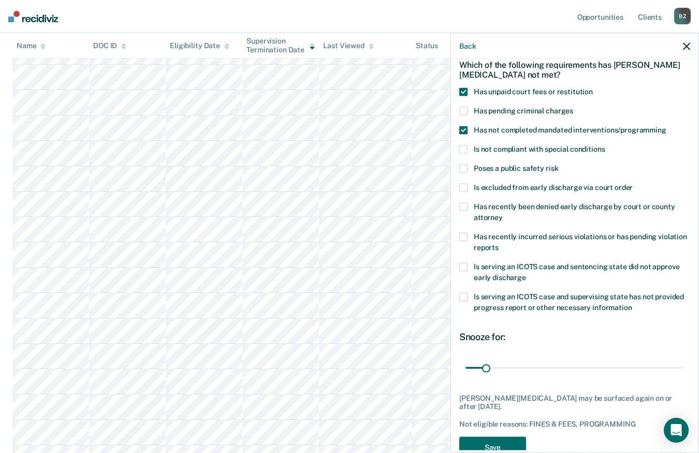
scroll to position [66, 0]
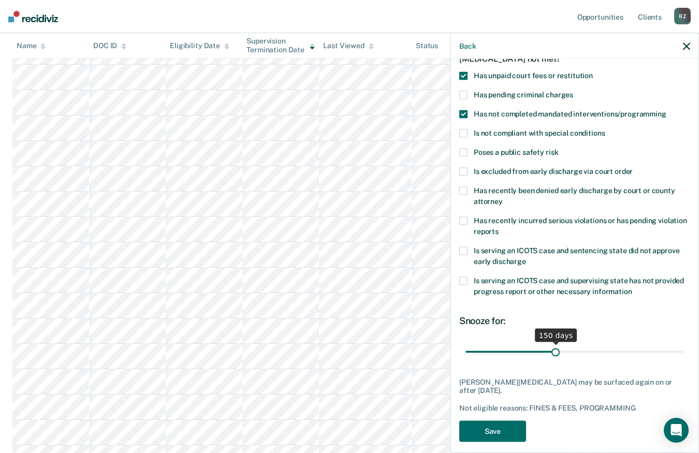
drag, startPoint x: 485, startPoint y: 352, endPoint x: 553, endPoint y: 355, distance: 67.9
type input "150"
click at [553, 355] on input "range" at bounding box center [575, 352] width 219 height 18
click at [502, 426] on button "Save" at bounding box center [493, 431] width 67 height 21
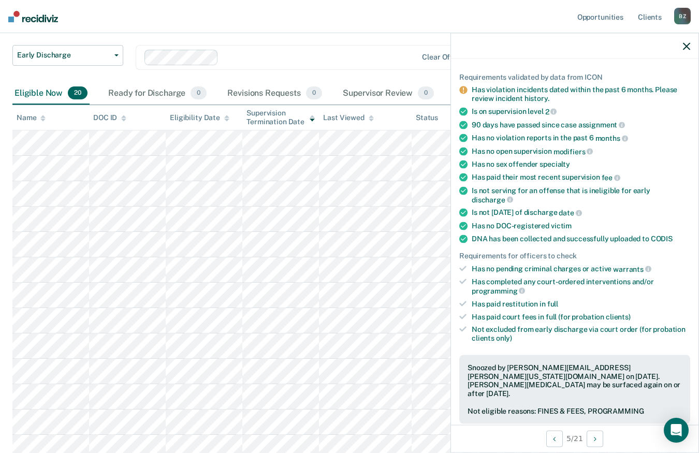
scroll to position [65, 0]
click at [688, 46] on icon "button" at bounding box center [686, 45] width 7 height 7
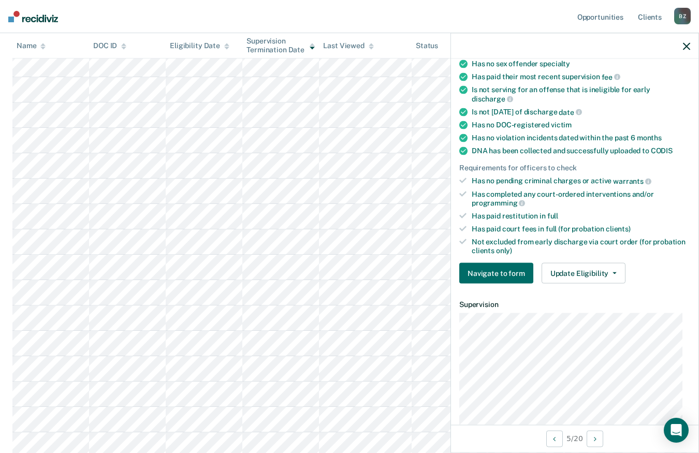
scroll to position [259, 0]
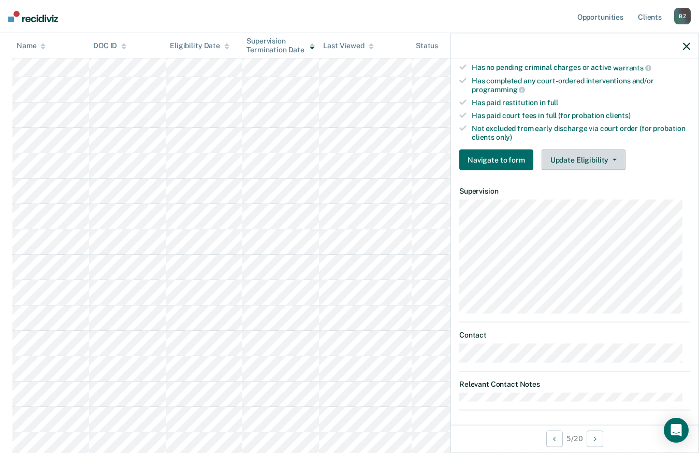
click at [600, 157] on button "Update Eligibility" at bounding box center [584, 160] width 84 height 21
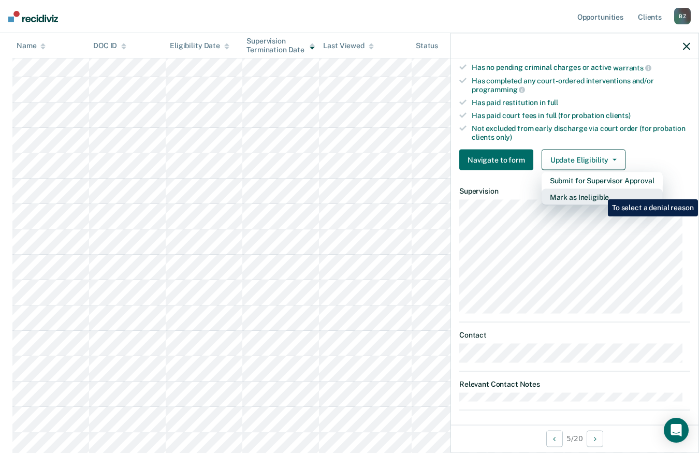
click at [600, 192] on button "Mark as Ineligible" at bounding box center [602, 197] width 121 height 17
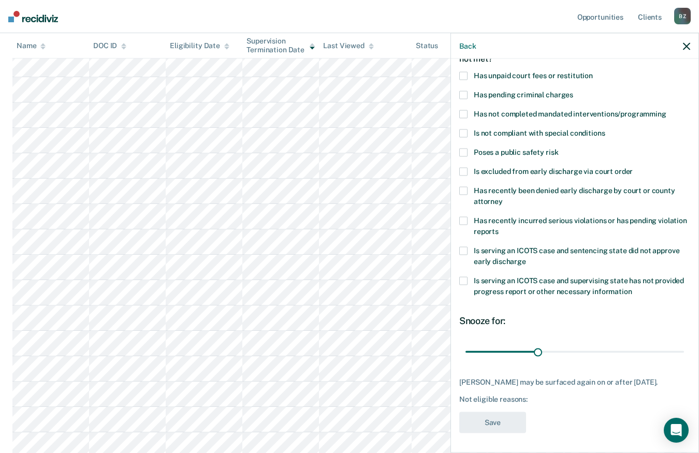
click at [463, 71] on span at bounding box center [464, 75] width 8 height 8
click at [593, 71] on input "Has unpaid court fees or restitution" at bounding box center [593, 71] width 0 height 0
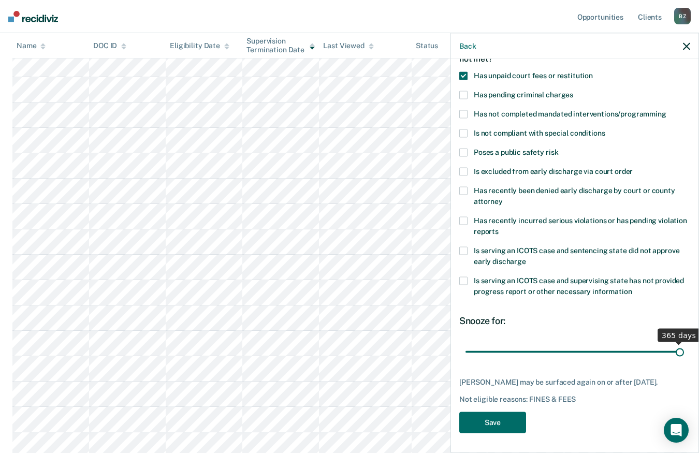
drag, startPoint x: 485, startPoint y: 351, endPoint x: 681, endPoint y: 358, distance: 195.9
type input "365"
click at [681, 358] on input "range" at bounding box center [575, 352] width 219 height 18
click at [486, 433] on button "Save" at bounding box center [493, 422] width 67 height 21
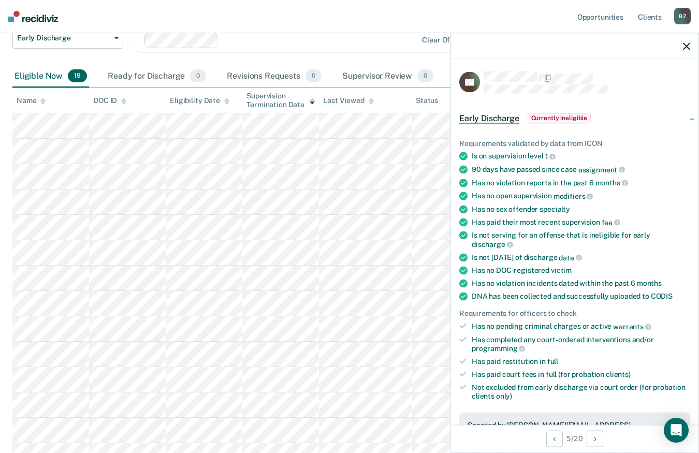
scroll to position [0, 0]
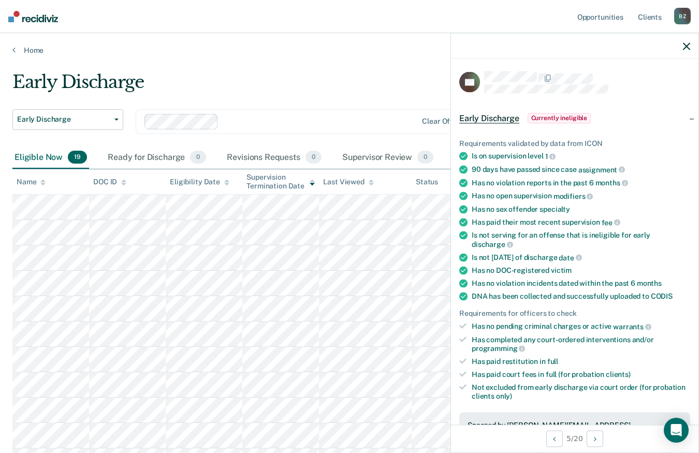
click at [686, 44] on icon "button" at bounding box center [686, 45] width 7 height 7
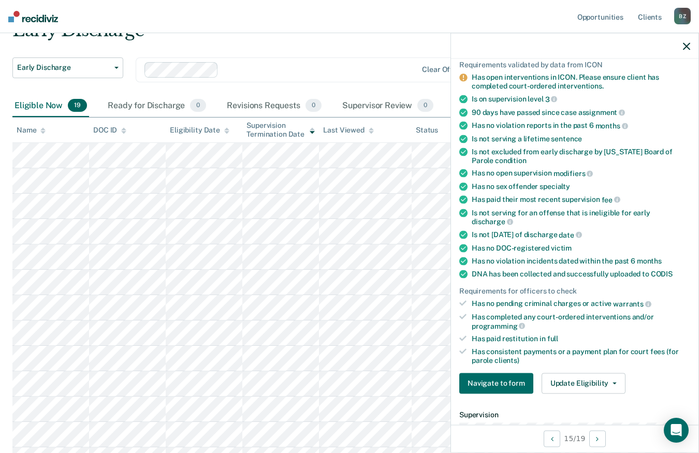
scroll to position [259, 0]
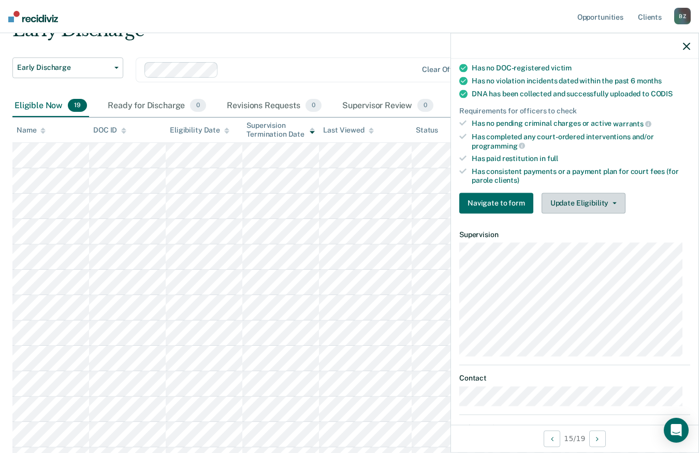
click at [599, 199] on button "Update Eligibility" at bounding box center [584, 203] width 84 height 21
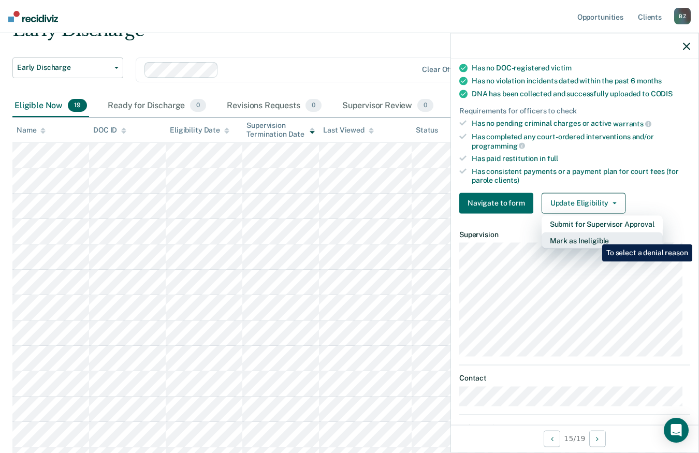
click at [595, 237] on button "Mark as Ineligible" at bounding box center [602, 240] width 121 height 17
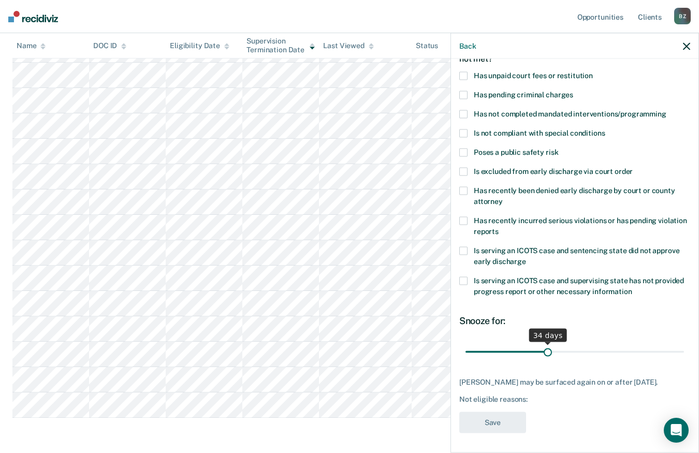
drag, startPoint x: 535, startPoint y: 350, endPoint x: 544, endPoint y: 349, distance: 9.5
click at [544, 349] on input "range" at bounding box center [575, 352] width 219 height 18
drag, startPoint x: 545, startPoint y: 352, endPoint x: 650, endPoint y: 349, distance: 104.7
click at [650, 349] on input "range" at bounding box center [575, 352] width 219 height 18
click at [467, 76] on span at bounding box center [464, 75] width 8 height 8
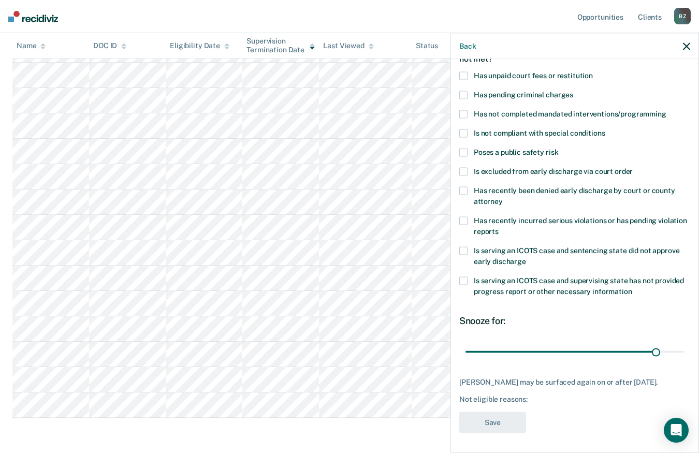
click at [593, 71] on input "Has unpaid court fees or restitution" at bounding box center [593, 71] width 0 height 0
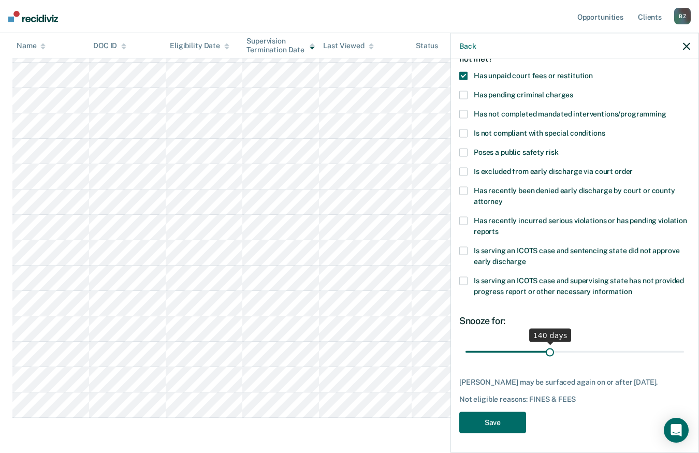
drag, startPoint x: 512, startPoint y: 350, endPoint x: 547, endPoint y: 339, distance: 36.5
click at [547, 343] on input "range" at bounding box center [575, 352] width 219 height 18
drag, startPoint x: 547, startPoint y: 350, endPoint x: 519, endPoint y: 350, distance: 28.0
type input "89"
click at [519, 350] on input "range" at bounding box center [575, 352] width 219 height 18
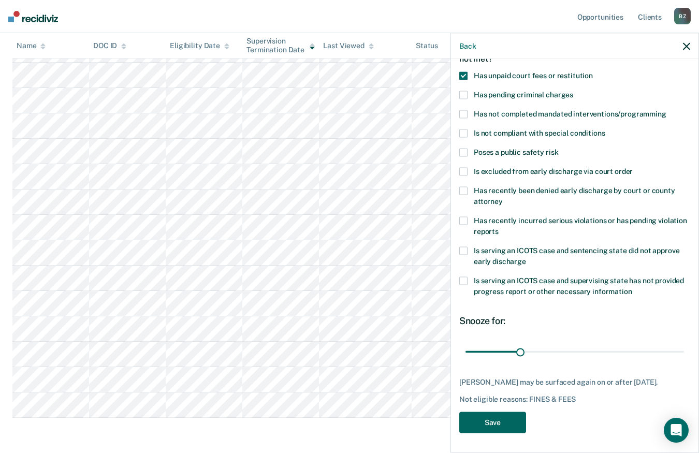
click at [496, 419] on button "Save" at bounding box center [493, 422] width 67 height 21
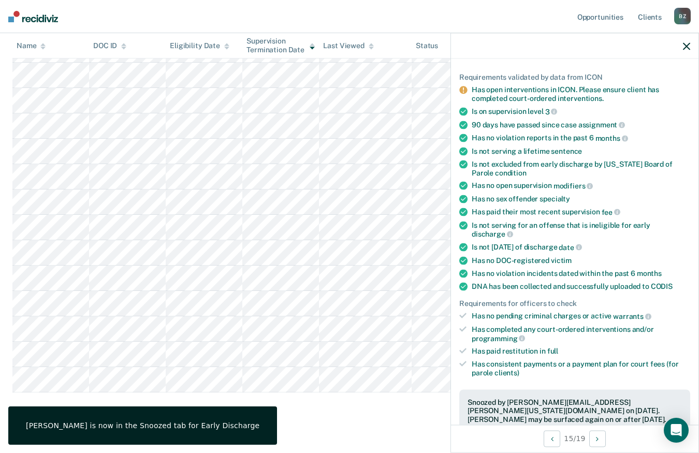
click at [684, 42] on button "button" at bounding box center [686, 45] width 7 height 9
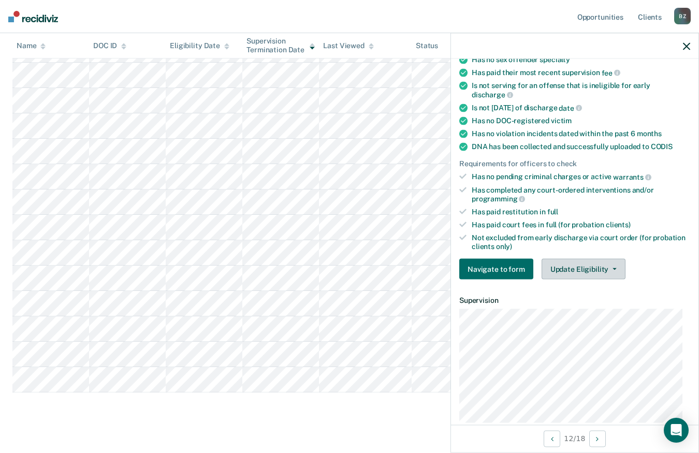
scroll to position [155, 0]
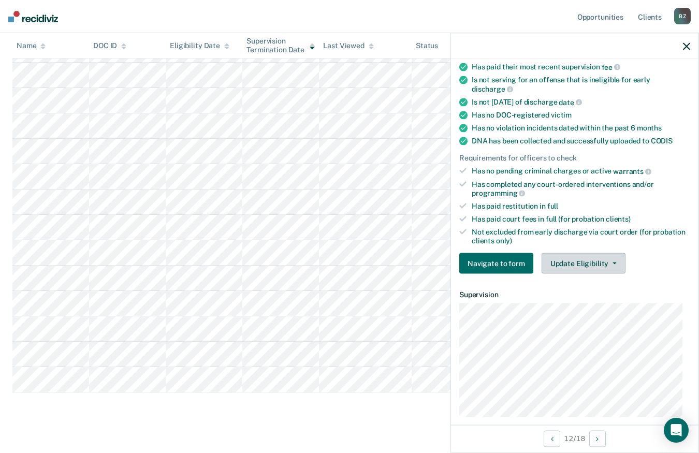
click at [580, 261] on button "Update Eligibility" at bounding box center [584, 263] width 84 height 21
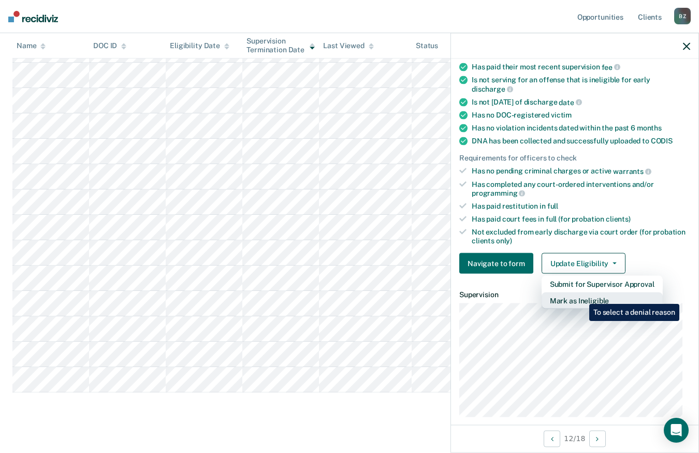
click at [582, 296] on button "Mark as Ineligible" at bounding box center [602, 301] width 121 height 17
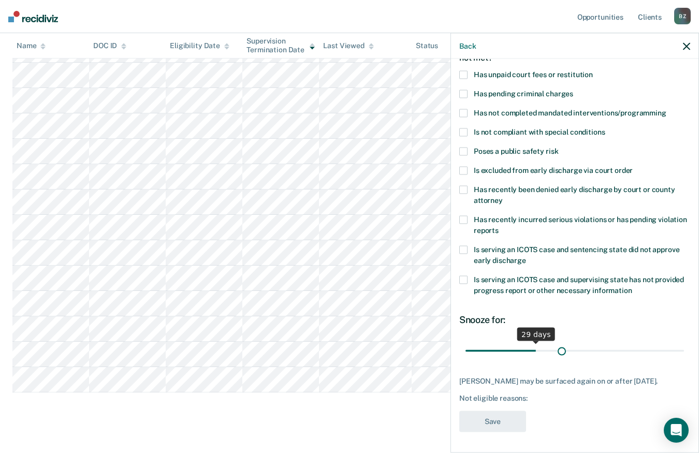
scroll to position [75, 0]
drag, startPoint x: 533, startPoint y: 339, endPoint x: 678, endPoint y: 343, distance: 145.6
click at [678, 343] on input "range" at bounding box center [575, 351] width 219 height 18
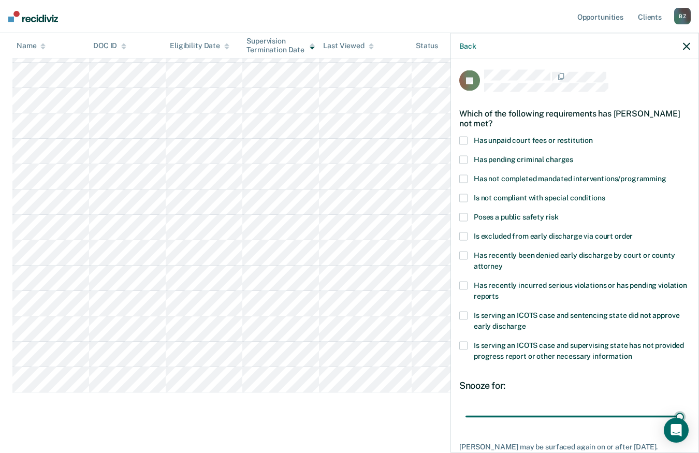
scroll to position [0, 0]
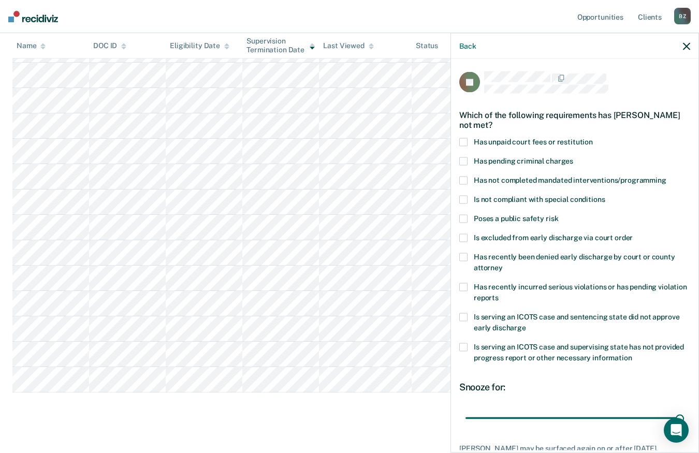
click at [465, 142] on span at bounding box center [464, 142] width 8 height 8
click at [593, 138] on input "Has unpaid court fees or restitution" at bounding box center [593, 138] width 0 height 0
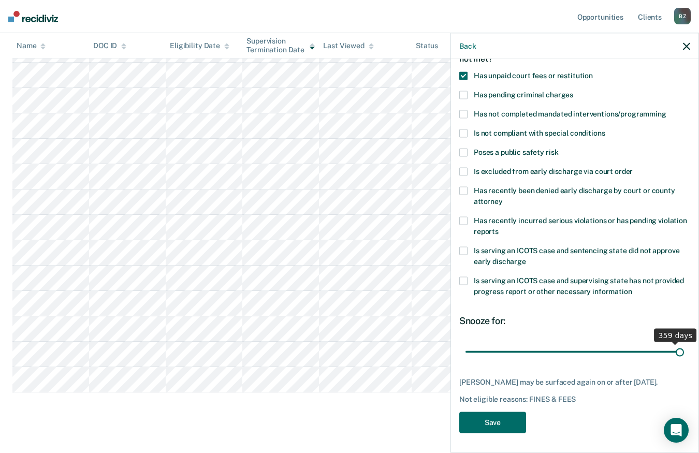
scroll to position [75, 0]
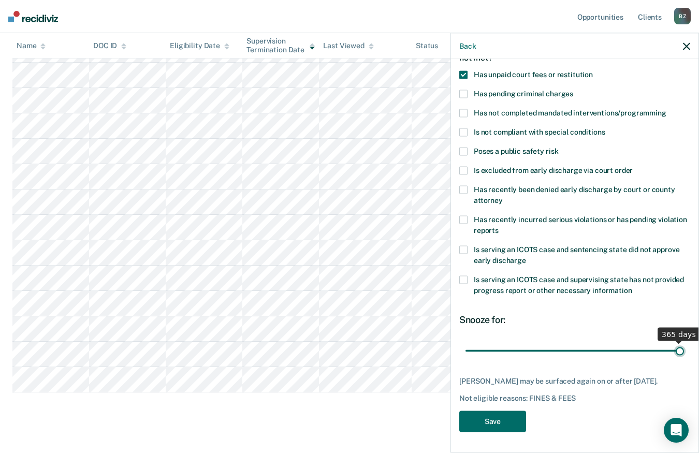
drag, startPoint x: 520, startPoint y: 341, endPoint x: 698, endPoint y: 348, distance: 178.8
type input "365"
click at [684, 348] on input "range" at bounding box center [575, 351] width 219 height 18
click at [498, 420] on button "Save" at bounding box center [493, 421] width 67 height 21
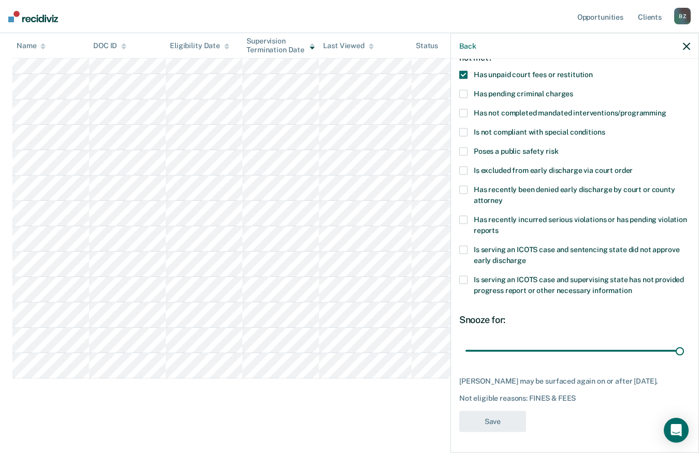
scroll to position [248, 0]
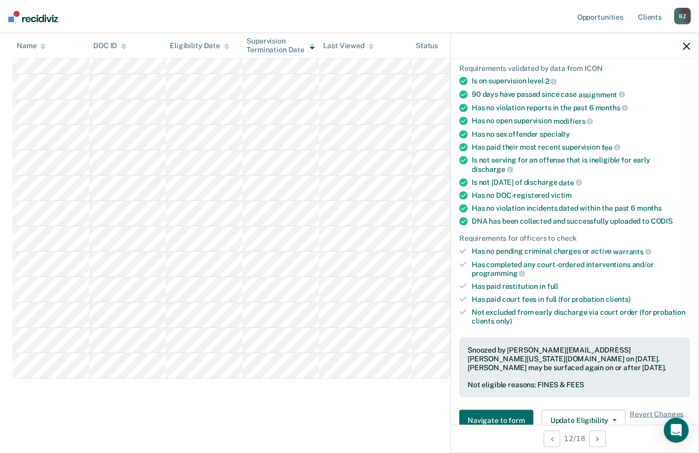
click at [683, 47] on icon "button" at bounding box center [686, 45] width 7 height 7
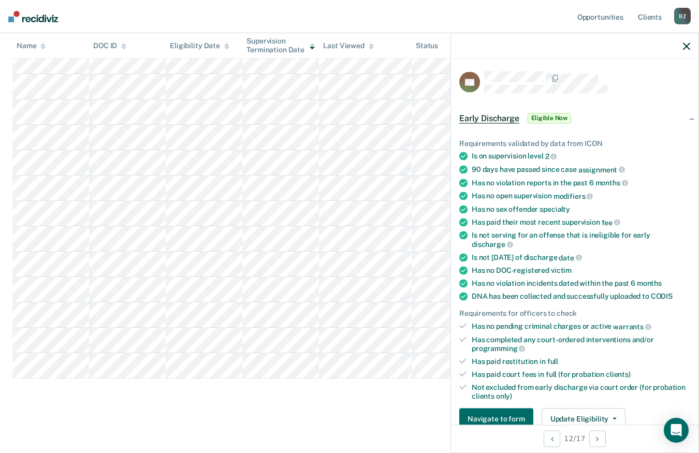
scroll to position [155, 0]
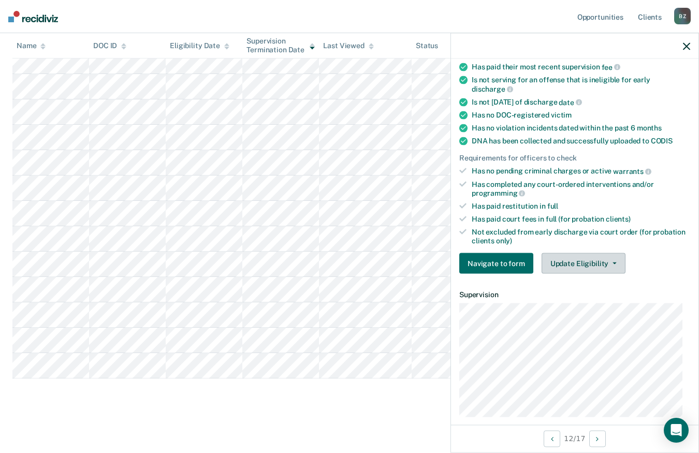
click at [572, 258] on button "Update Eligibility" at bounding box center [584, 263] width 84 height 21
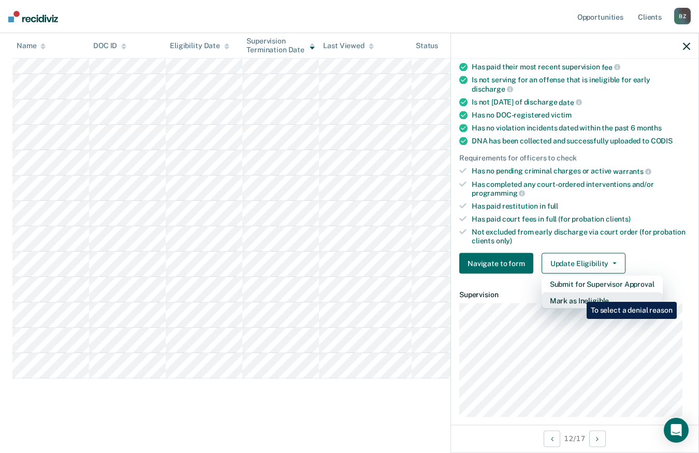
click at [579, 294] on button "Mark as Ineligible" at bounding box center [602, 301] width 121 height 17
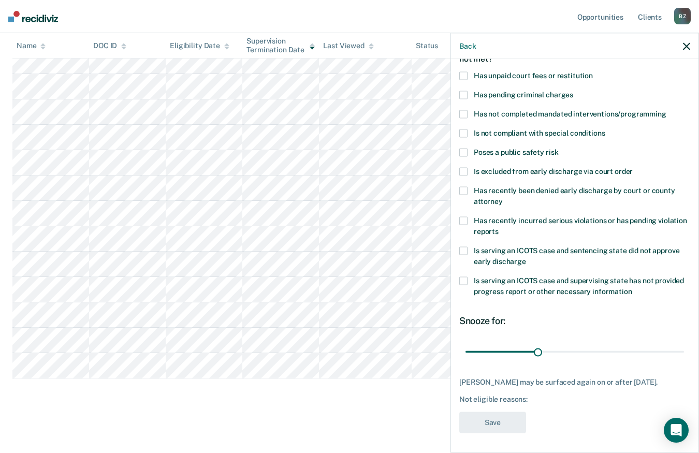
click at [464, 75] on span at bounding box center [464, 75] width 8 height 8
click at [593, 71] on input "Has unpaid court fees or restitution" at bounding box center [593, 71] width 0 height 0
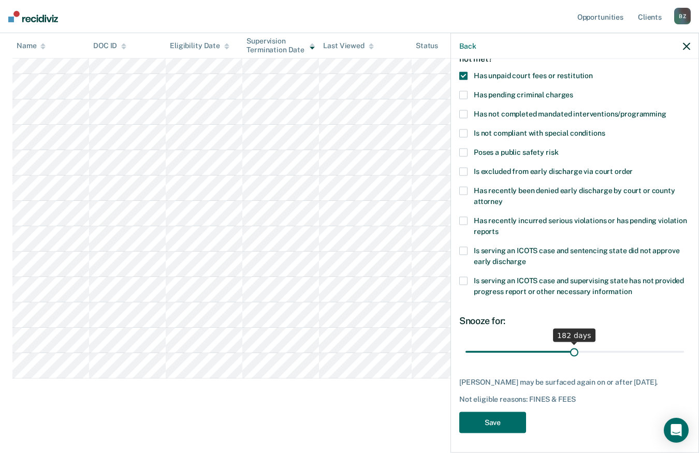
drag, startPoint x: 486, startPoint y: 350, endPoint x: 570, endPoint y: 350, distance: 83.9
type input "182"
click at [570, 350] on input "range" at bounding box center [575, 352] width 219 height 18
click at [477, 425] on button "Save" at bounding box center [493, 422] width 67 height 21
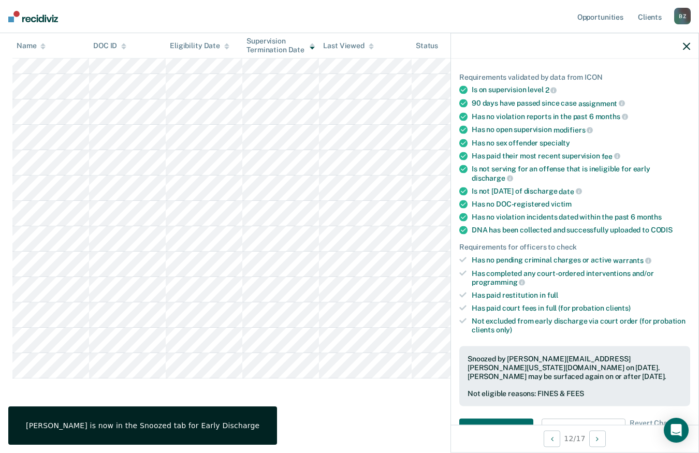
click at [687, 45] on icon "button" at bounding box center [686, 45] width 7 height 7
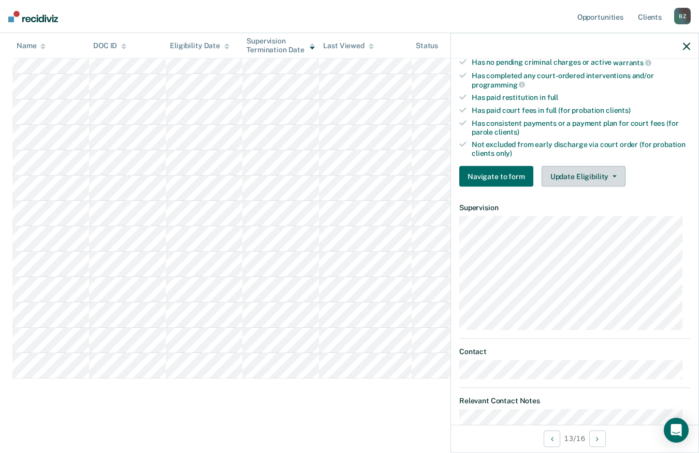
scroll to position [383, 0]
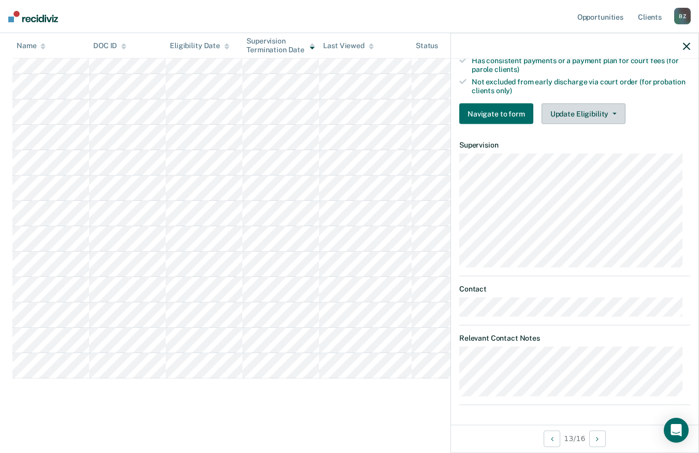
click at [579, 116] on button "Update Eligibility" at bounding box center [584, 114] width 84 height 21
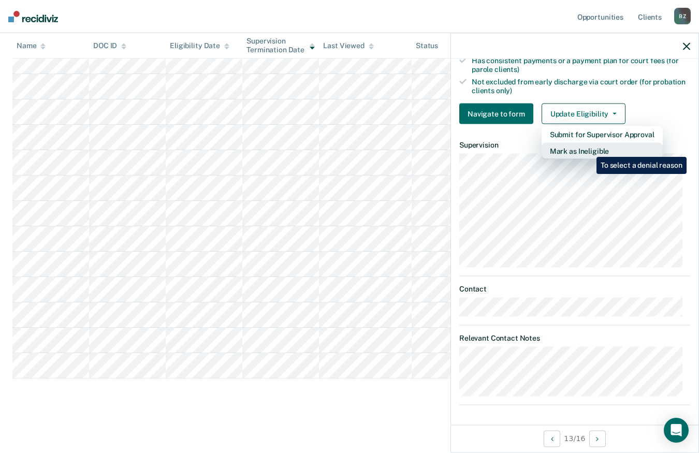
click at [589, 149] on button "Mark as Ineligible" at bounding box center [602, 151] width 121 height 17
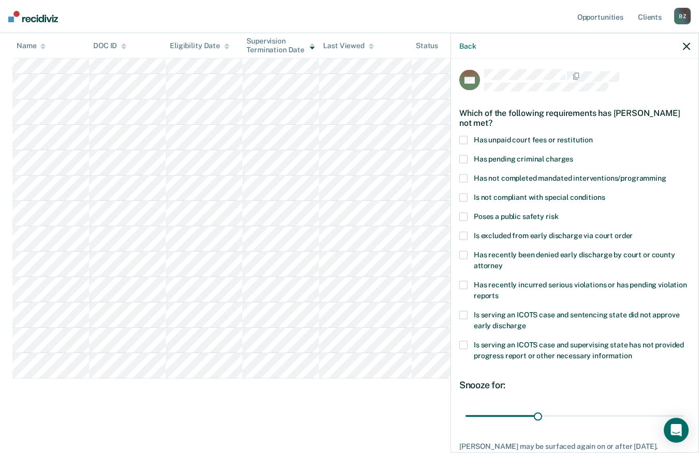
scroll to position [0, 0]
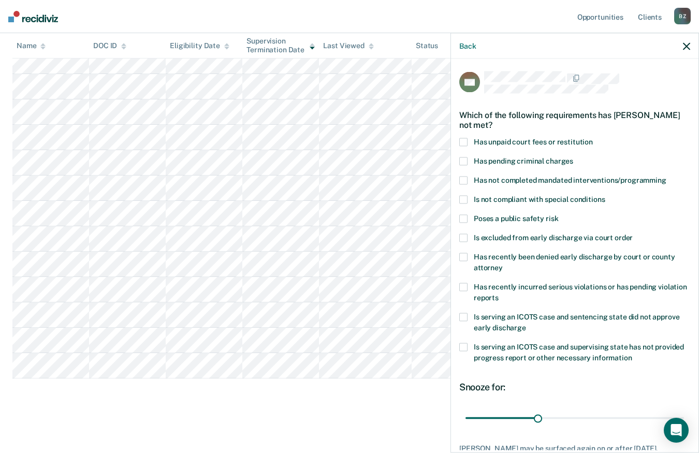
click at [464, 180] on span at bounding box center [464, 180] width 8 height 8
click at [667, 176] on input "Has not completed mandated interventions/programming" at bounding box center [667, 176] width 0 height 0
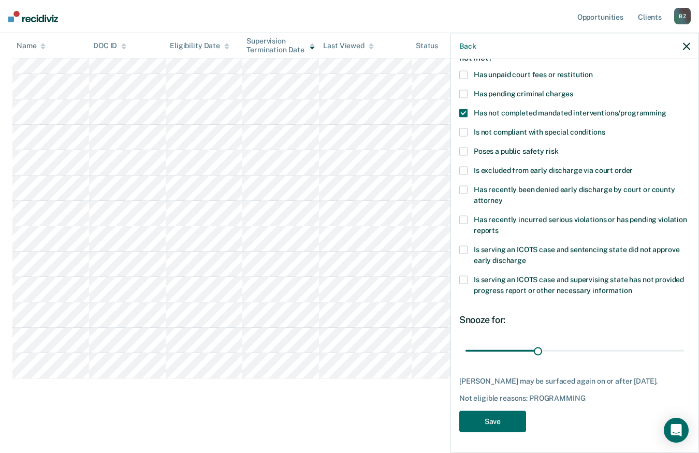
scroll to position [75, 0]
drag, startPoint x: 534, startPoint y: 342, endPoint x: 683, endPoint y: 340, distance: 149.2
type input "90"
click at [683, 342] on input "range" at bounding box center [575, 351] width 219 height 18
click at [519, 418] on button "Save" at bounding box center [493, 421] width 67 height 21
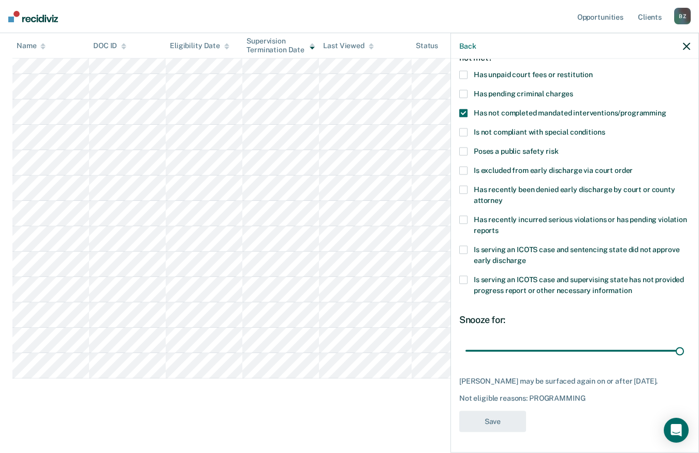
scroll to position [197, 0]
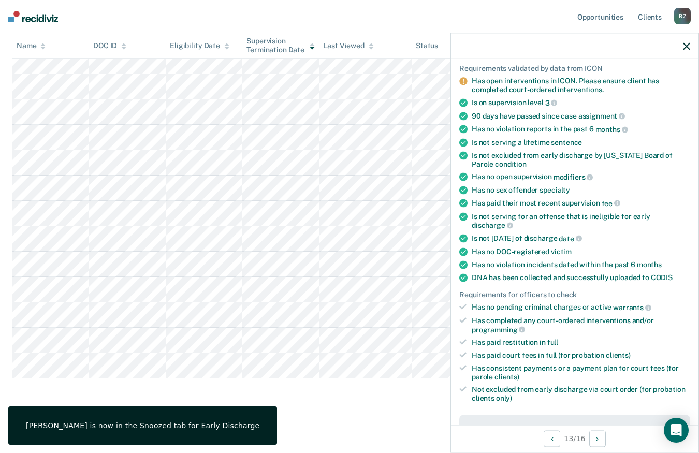
click at [683, 47] on div at bounding box center [575, 46] width 248 height 26
click at [690, 46] on icon "button" at bounding box center [686, 45] width 7 height 7
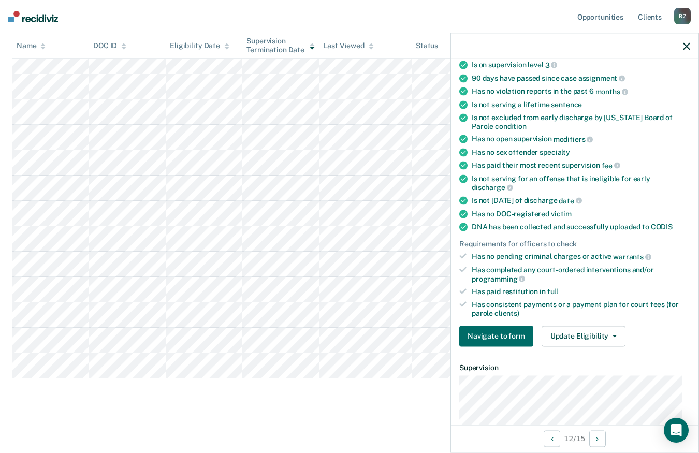
scroll to position [256, 0]
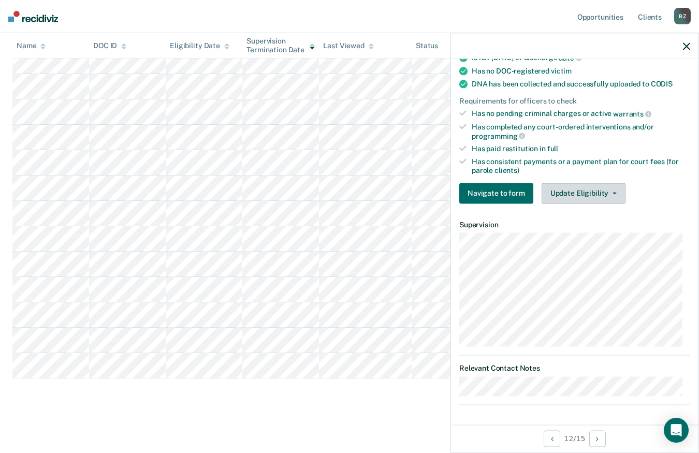
click at [598, 191] on button "Update Eligibility" at bounding box center [584, 193] width 84 height 21
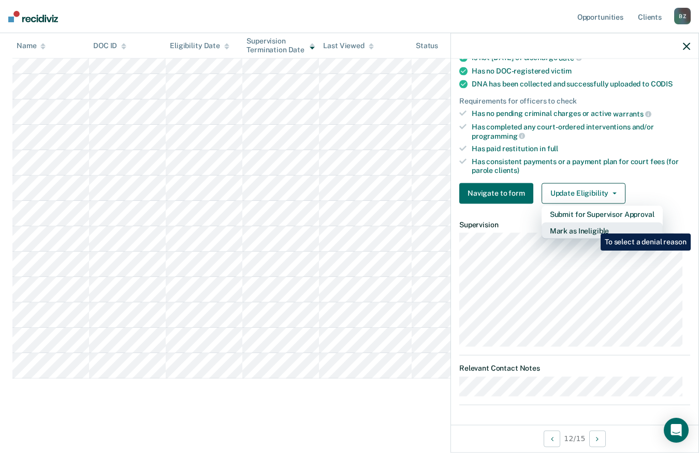
click at [593, 226] on button "Mark as Ineligible" at bounding box center [602, 230] width 121 height 17
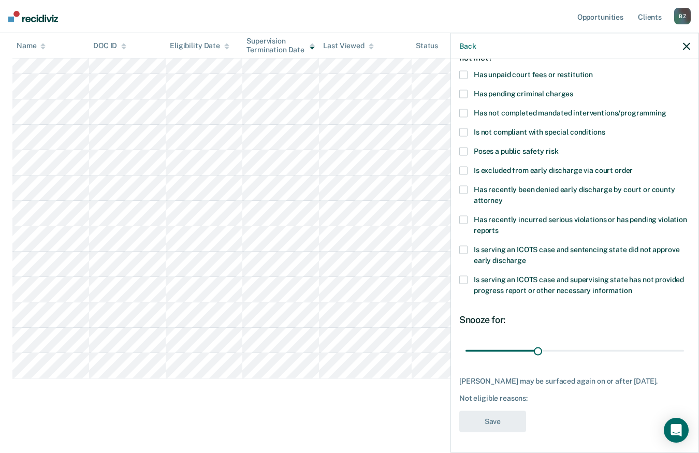
click at [462, 70] on span at bounding box center [464, 74] width 8 height 8
click at [593, 70] on input "Has unpaid court fees or restitution" at bounding box center [593, 70] width 0 height 0
click at [462, 109] on span at bounding box center [464, 113] width 8 height 8
click at [667, 109] on input "Has not completed mandated interventions/programming" at bounding box center [667, 109] width 0 height 0
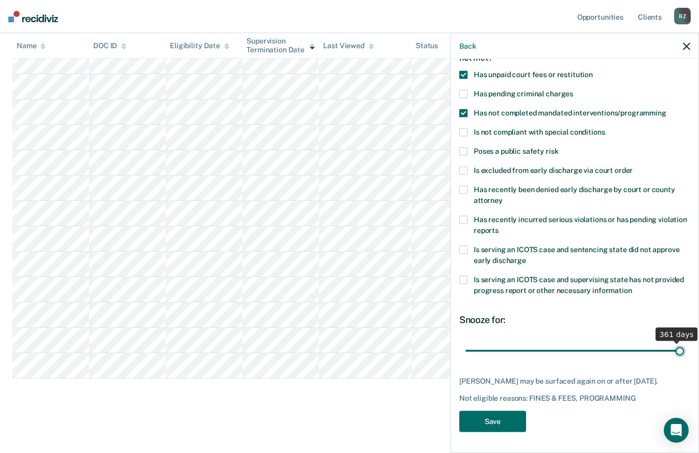
drag, startPoint x: 486, startPoint y: 343, endPoint x: 673, endPoint y: 347, distance: 187.1
click at [673, 347] on input "range" at bounding box center [575, 351] width 219 height 18
type input "365"
click at [673, 342] on input "range" at bounding box center [575, 351] width 219 height 18
click at [500, 424] on button "Save" at bounding box center [493, 421] width 67 height 21
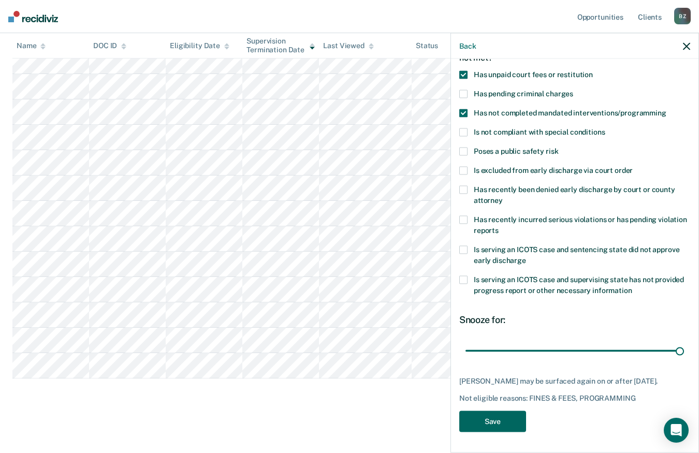
scroll to position [171, 0]
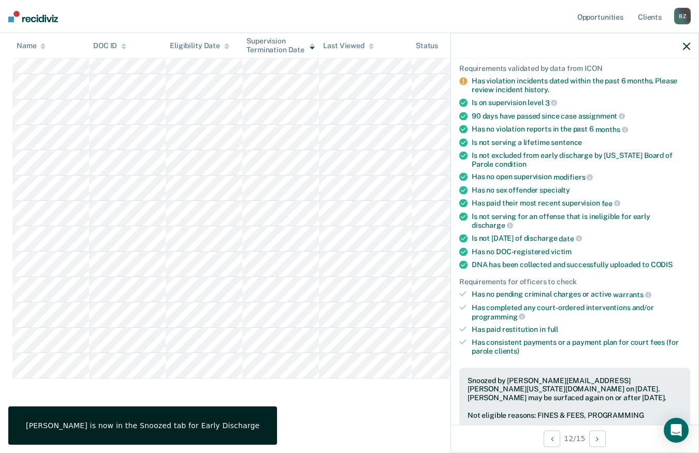
click at [691, 46] on div at bounding box center [575, 46] width 248 height 26
click at [686, 45] on icon "button" at bounding box center [686, 45] width 7 height 7
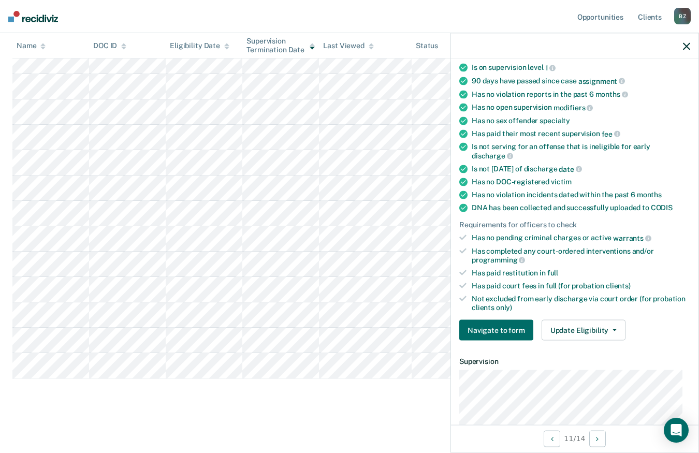
scroll to position [104, 0]
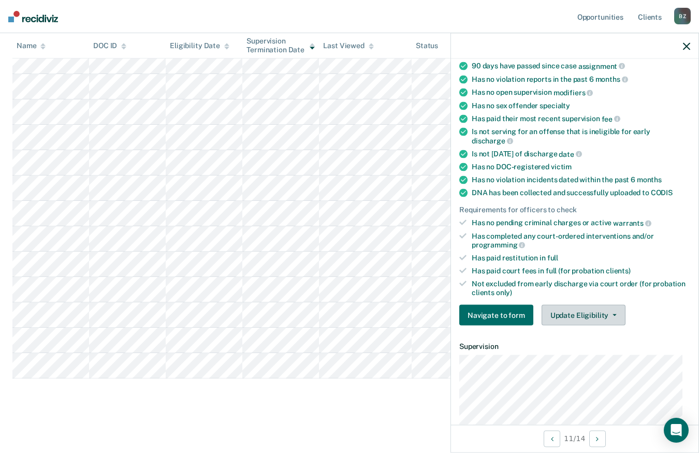
click at [592, 313] on button "Update Eligibility" at bounding box center [584, 315] width 84 height 21
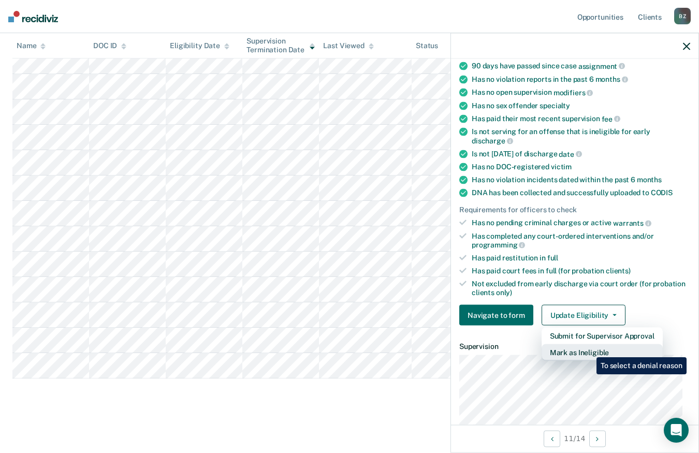
click at [589, 350] on button "Mark as Ineligible" at bounding box center [602, 353] width 121 height 17
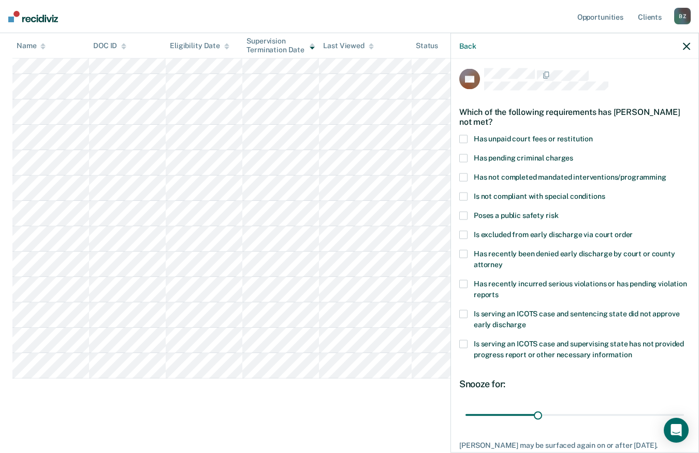
scroll to position [0, 0]
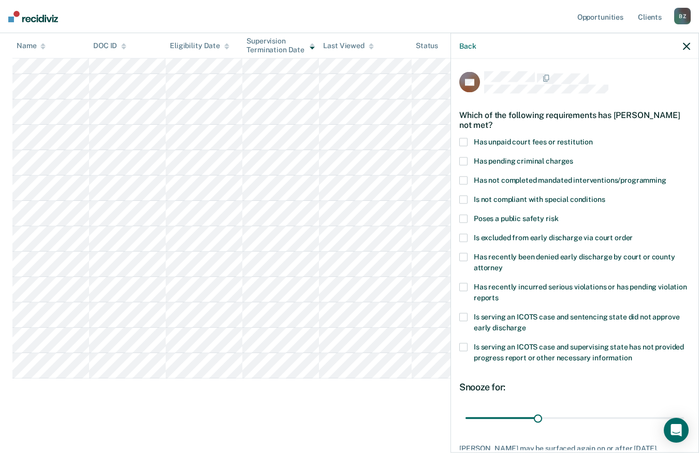
click at [465, 177] on span at bounding box center [464, 180] width 8 height 8
click at [667, 176] on input "Has not completed mandated interventions/programming" at bounding box center [667, 176] width 0 height 0
click at [465, 178] on span at bounding box center [464, 180] width 8 height 8
click at [667, 176] on input "Has not completed mandated interventions/programming" at bounding box center [667, 176] width 0 height 0
click at [463, 198] on span at bounding box center [464, 199] width 8 height 8
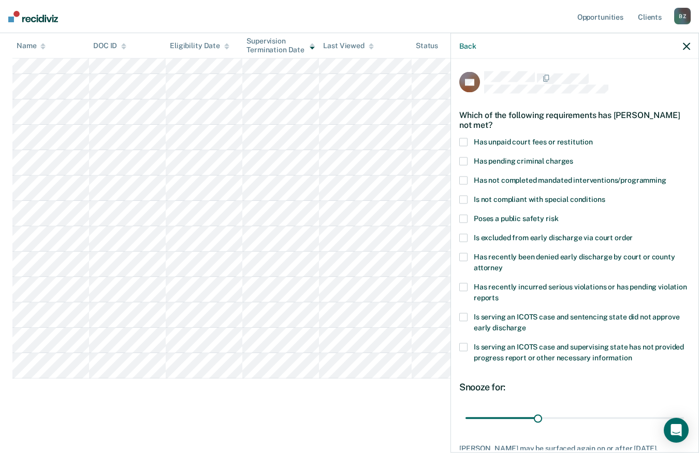
click at [605, 195] on input "Is not compliant with special conditions" at bounding box center [605, 195] width 0 height 0
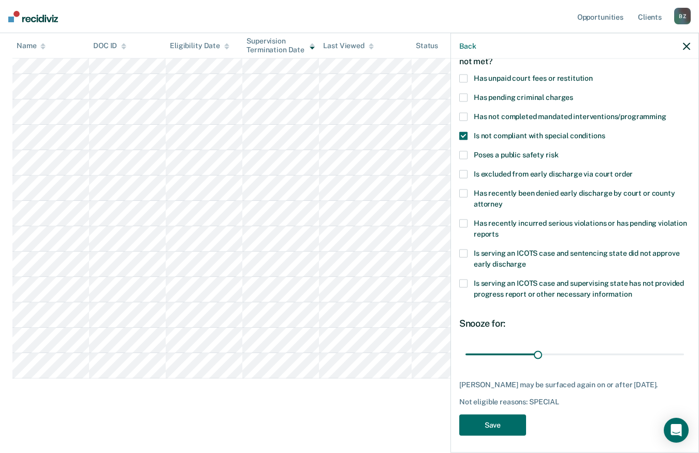
scroll to position [66, 0]
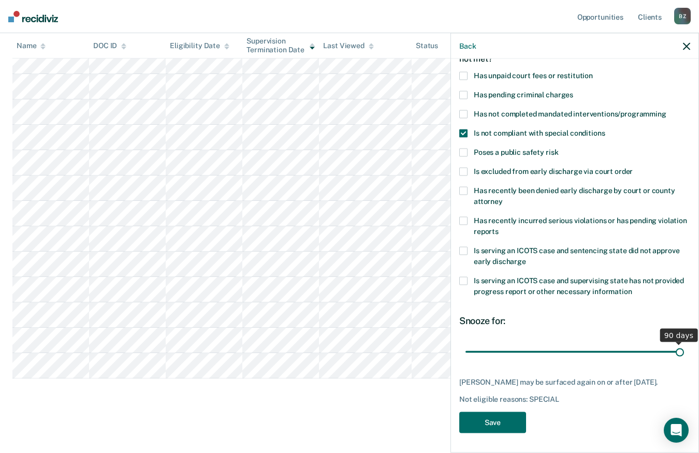
drag, startPoint x: 536, startPoint y: 351, endPoint x: 690, endPoint y: 345, distance: 153.5
type input "90"
click at [684, 345] on input "range" at bounding box center [575, 352] width 219 height 18
click at [499, 419] on button "Save" at bounding box center [493, 422] width 67 height 21
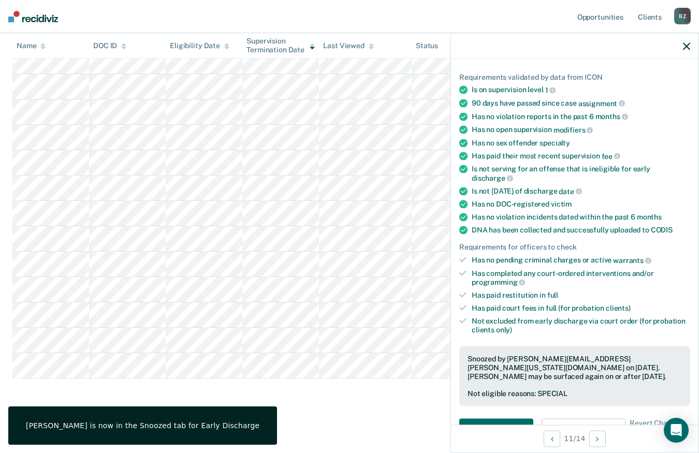
click at [685, 44] on icon "button" at bounding box center [686, 45] width 7 height 7
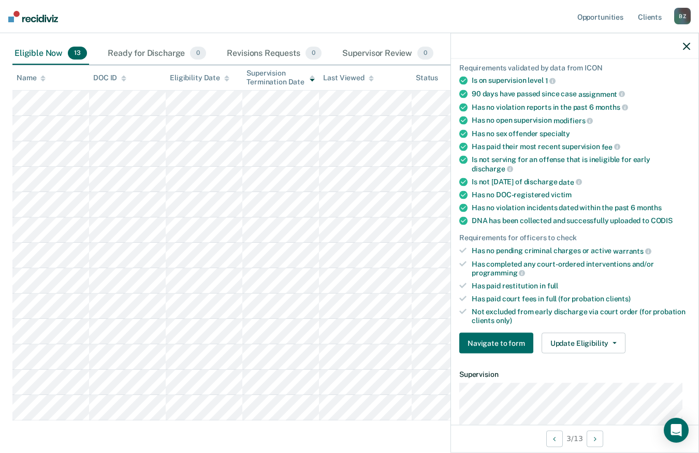
scroll to position [155, 0]
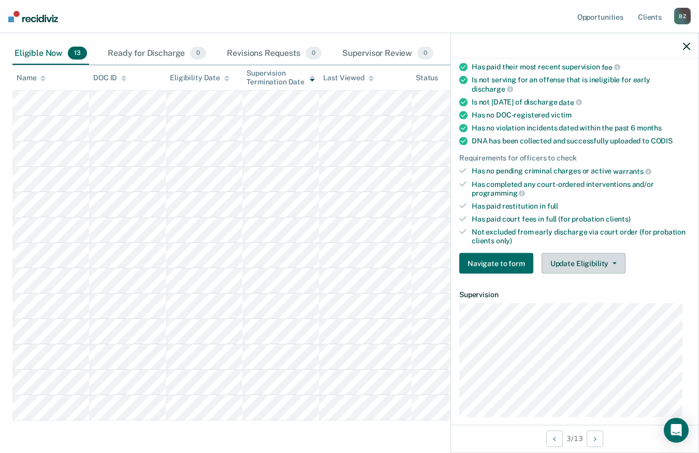
click at [602, 258] on button "Update Eligibility" at bounding box center [584, 263] width 84 height 21
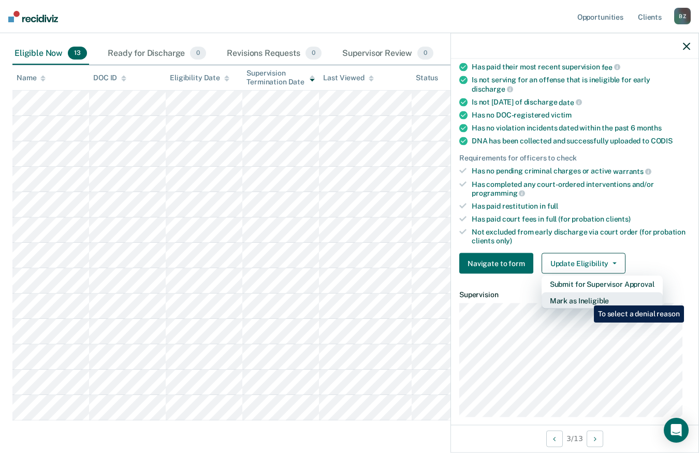
click at [585, 300] on button "Mark as Ineligible" at bounding box center [602, 301] width 121 height 17
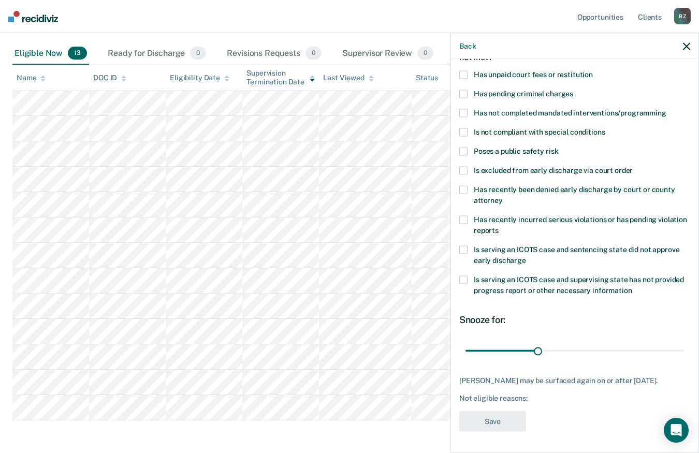
scroll to position [66, 0]
click at [465, 75] on span at bounding box center [464, 75] width 8 height 8
click at [593, 71] on input "Has unpaid court fees or restitution" at bounding box center [593, 71] width 0 height 0
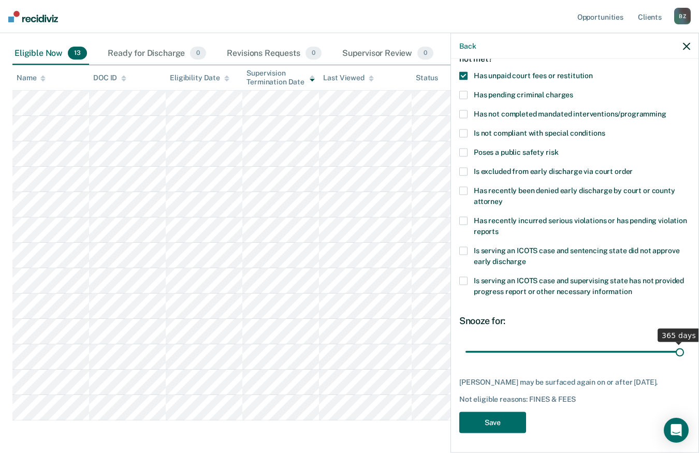
drag, startPoint x: 485, startPoint y: 351, endPoint x: 685, endPoint y: 343, distance: 200.1
type input "365"
click at [684, 343] on input "range" at bounding box center [575, 352] width 219 height 18
click at [495, 428] on button "Save" at bounding box center [493, 422] width 67 height 21
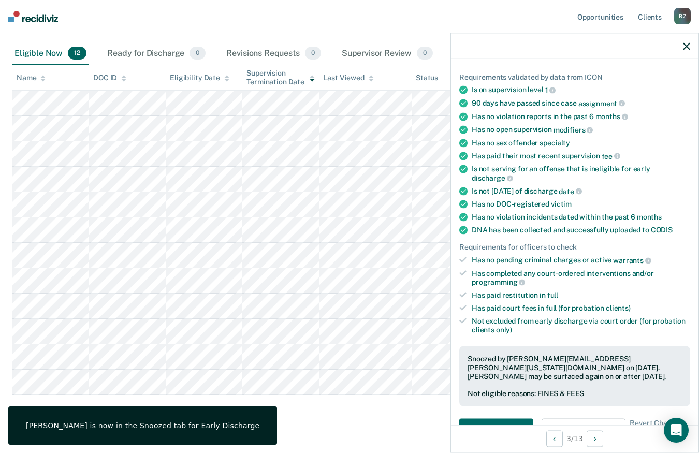
click at [683, 41] on div at bounding box center [575, 46] width 248 height 26
click at [684, 45] on icon "button" at bounding box center [686, 45] width 7 height 7
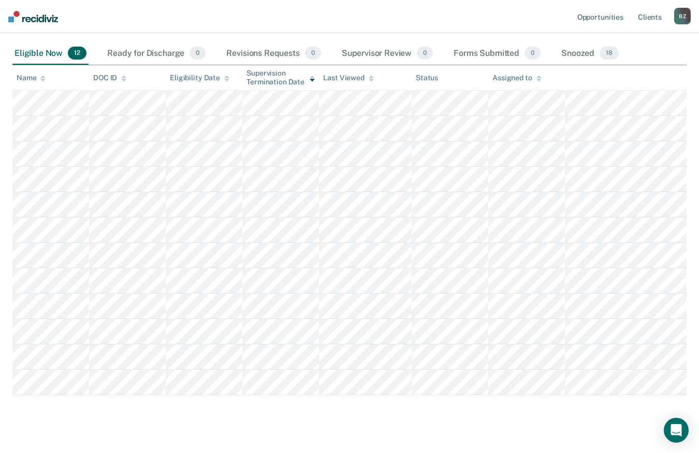
click at [678, 20] on div "B Z" at bounding box center [683, 16] width 17 height 17
click at [627, 68] on link "Log Out" at bounding box center [640, 68] width 83 height 9
